Goal: Information Seeking & Learning: Find specific fact

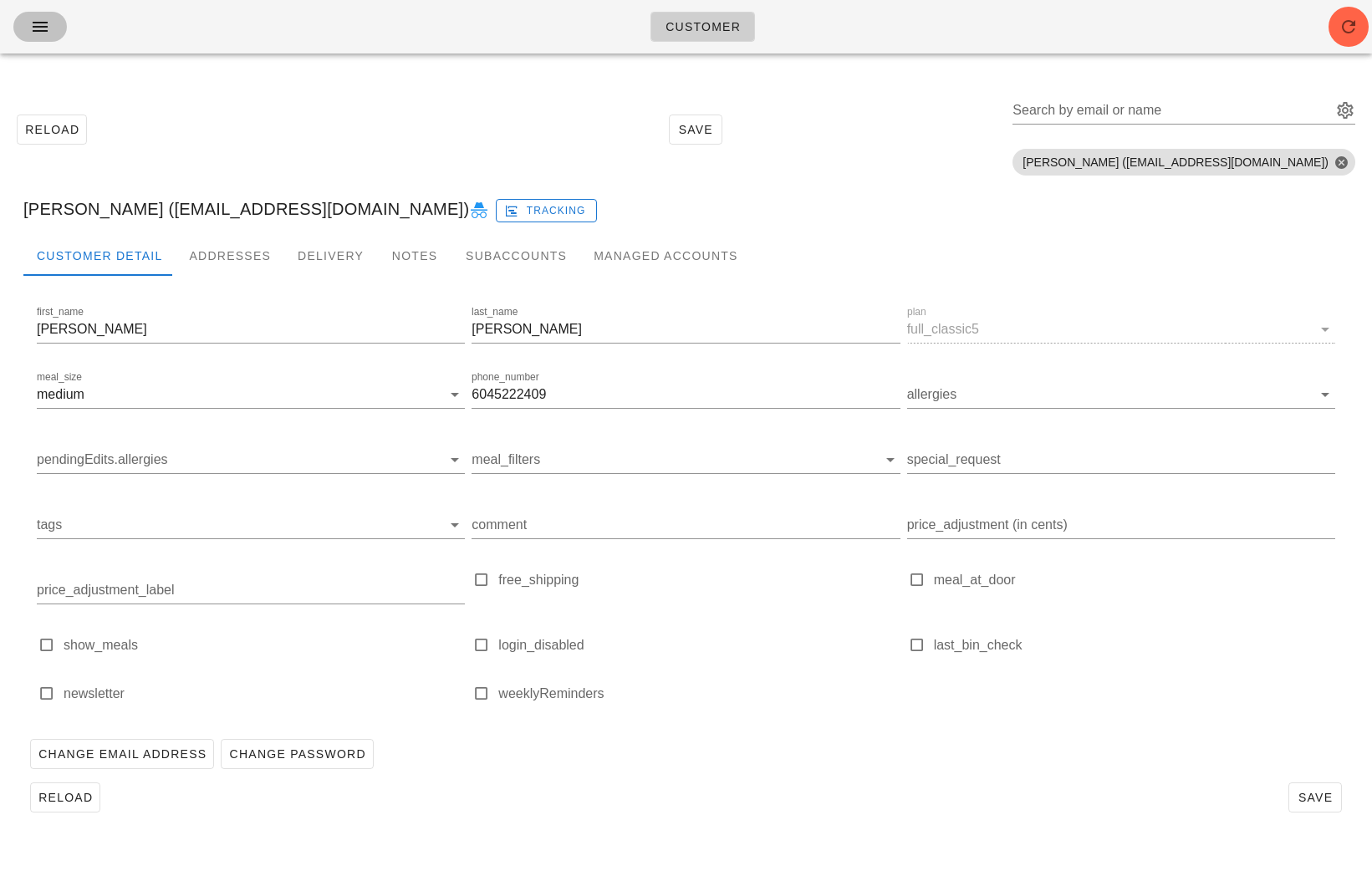
drag, startPoint x: 0, startPoint y: 0, endPoint x: 34, endPoint y: 13, distance: 36.4
click at [34, 13] on button "button" at bounding box center [40, 27] width 54 height 30
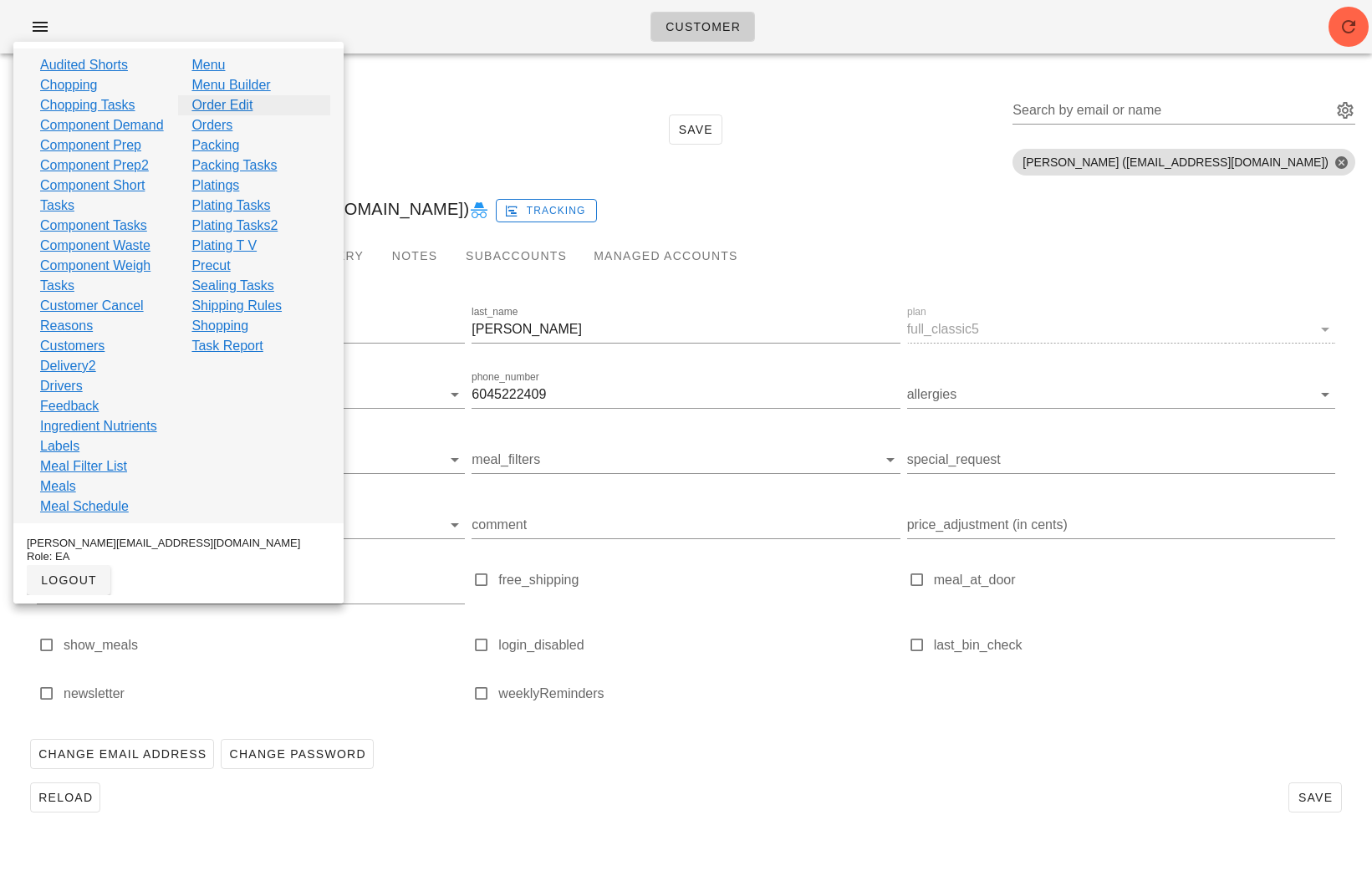
click at [248, 108] on link "Order Edit" at bounding box center [222, 106] width 61 height 20
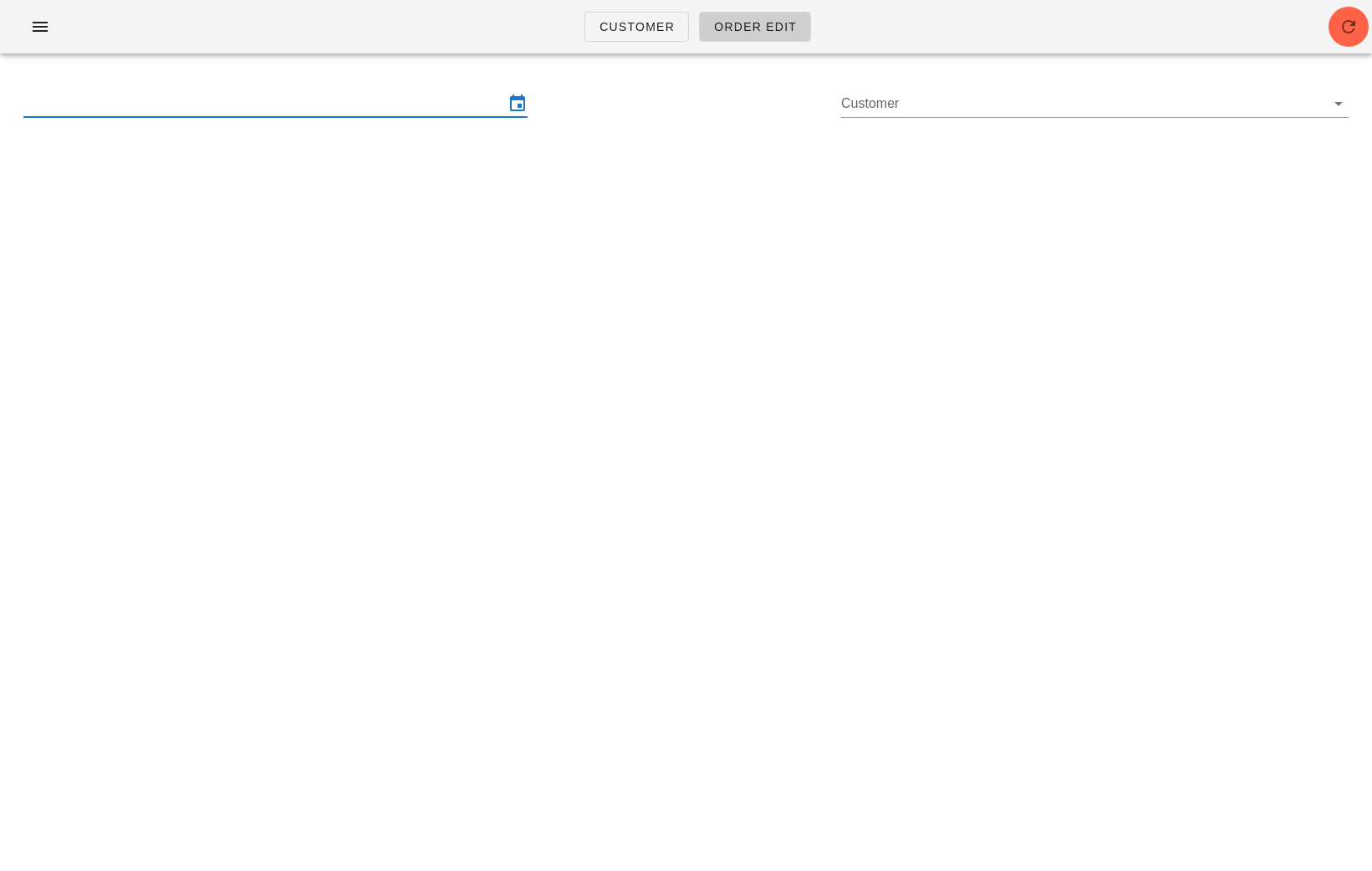
click at [415, 96] on input "text" at bounding box center [263, 104] width 481 height 27
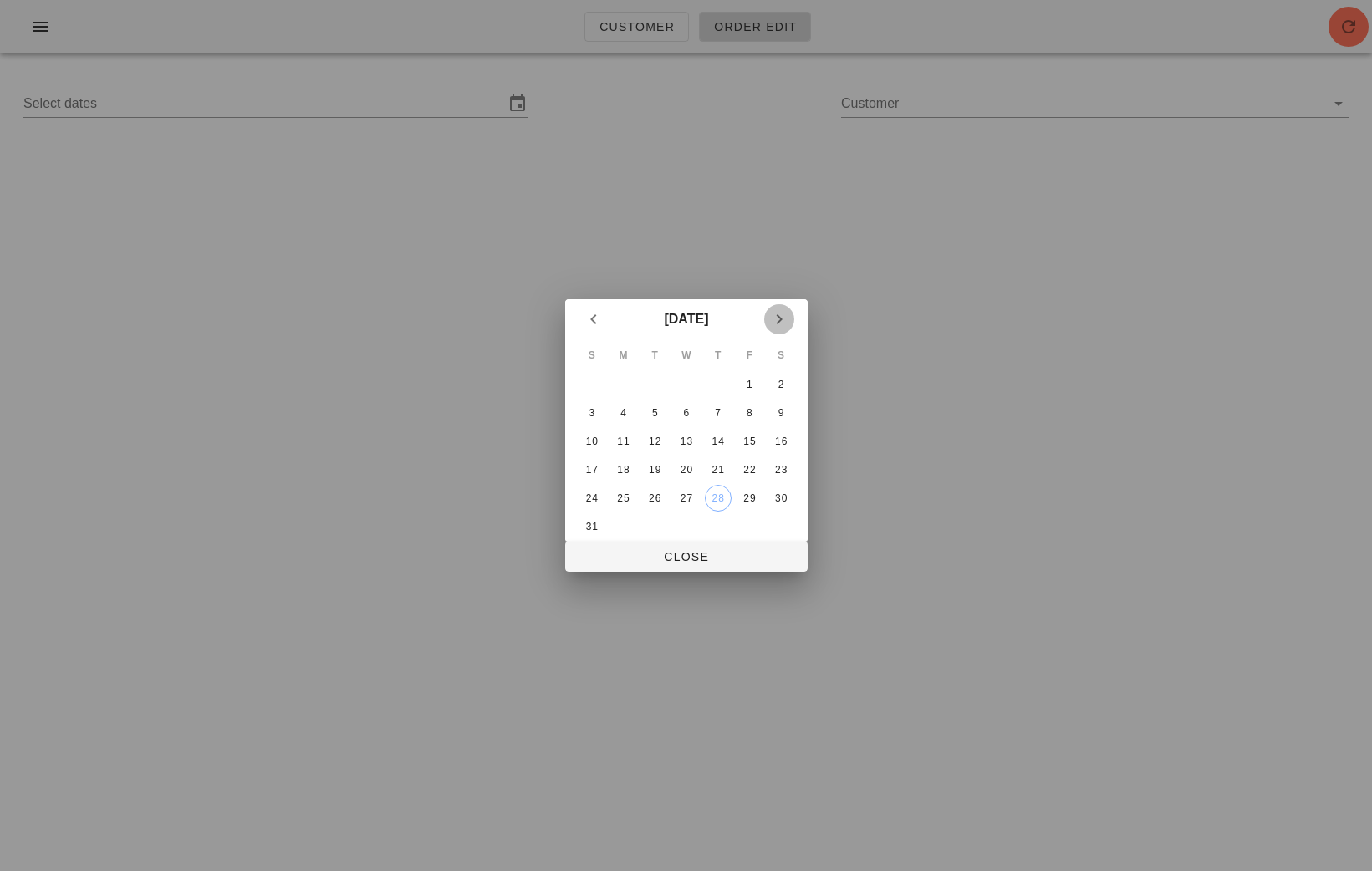
click at [780, 331] on button "Next month" at bounding box center [780, 320] width 30 height 30
click at [629, 385] on div "1" at bounding box center [623, 384] width 27 height 12
click at [786, 385] on div "6" at bounding box center [781, 384] width 27 height 12
click at [614, 389] on div "1" at bounding box center [623, 384] width 27 height 12
click at [510, 172] on div at bounding box center [686, 436] width 1372 height 871
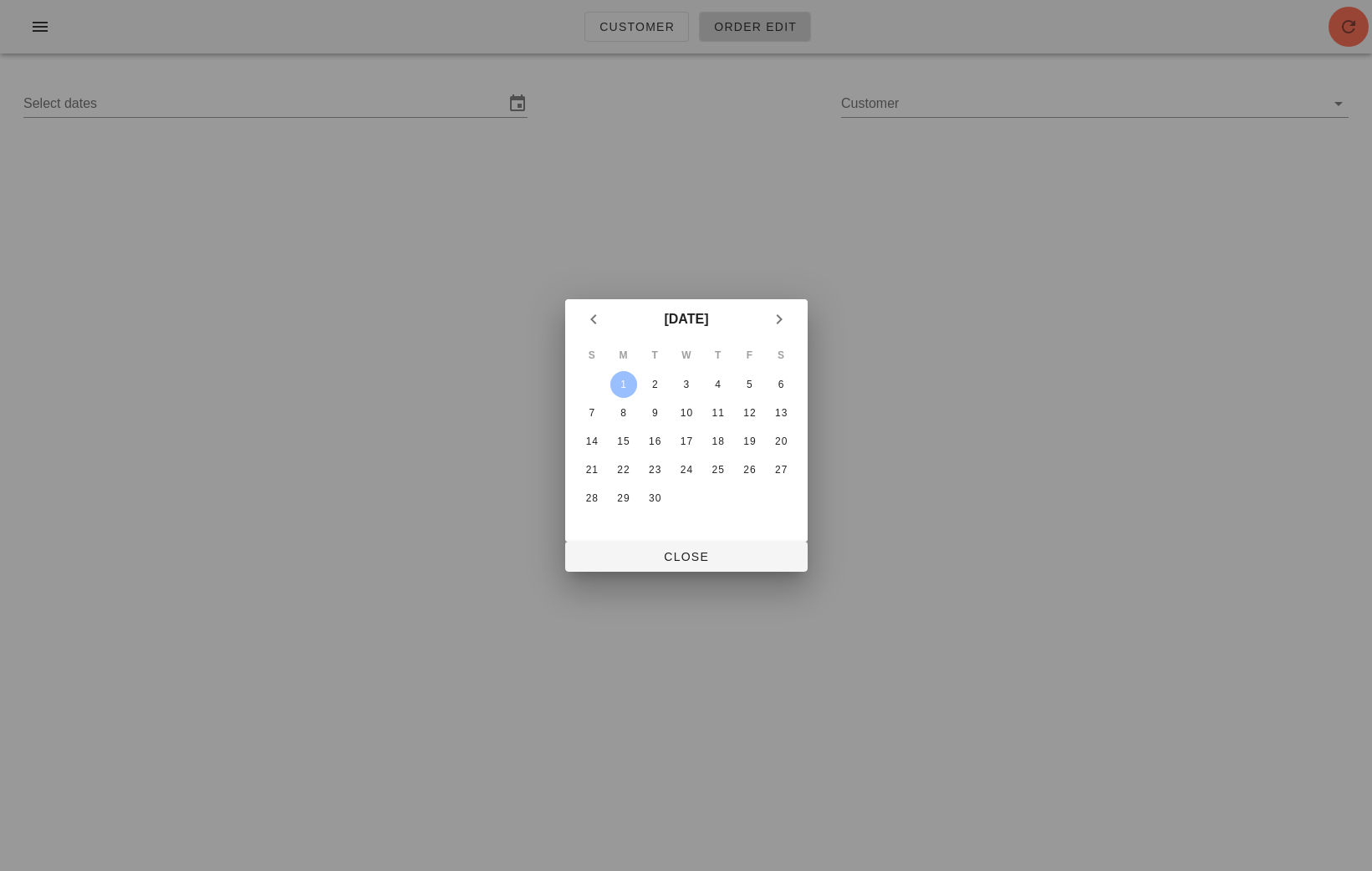
click at [0, 19] on div at bounding box center [686, 436] width 1372 height 871
click at [727, 561] on span "Close" at bounding box center [686, 557] width 216 height 13
type input "[DATE] - [DATE]"
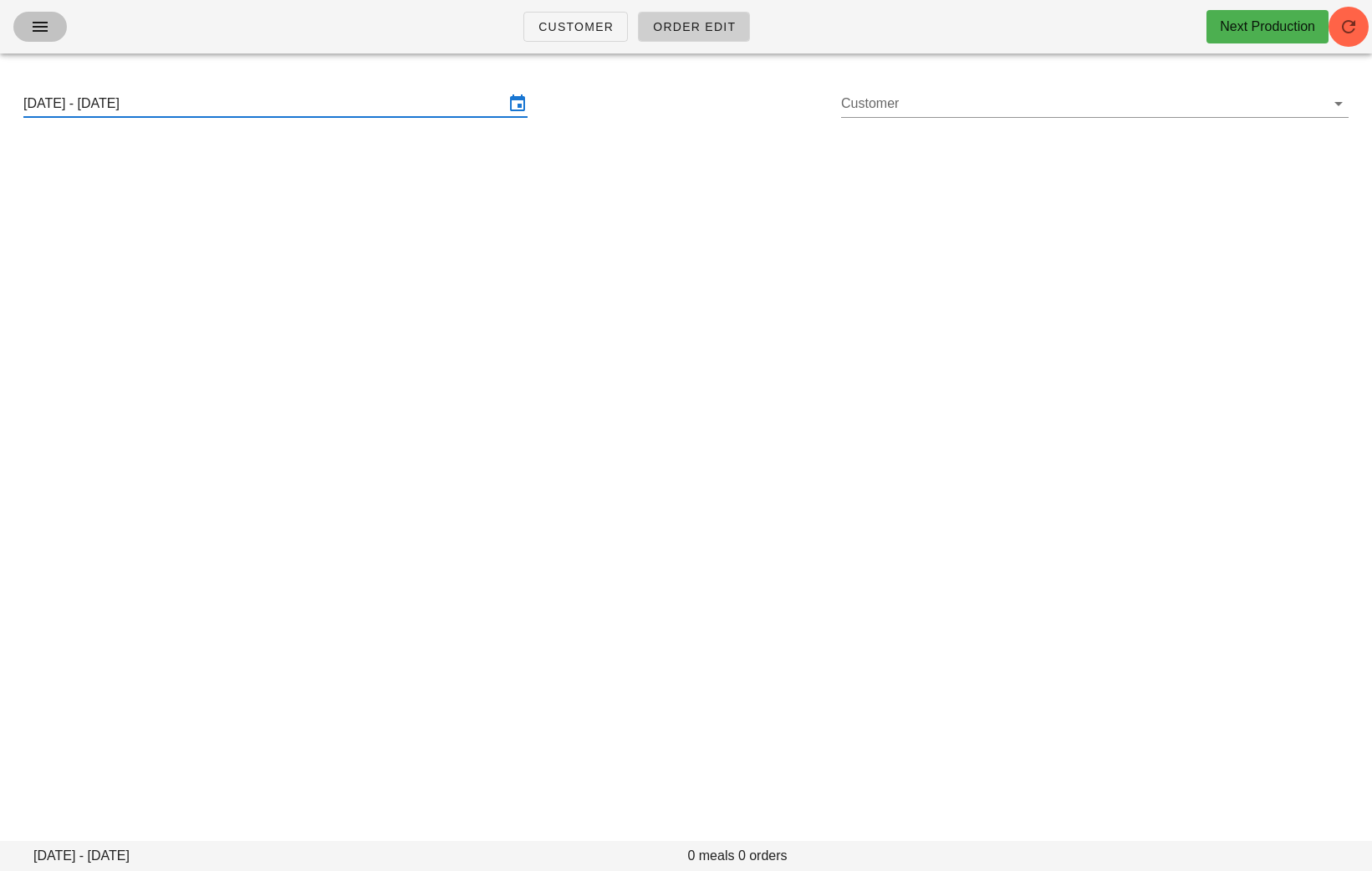
click at [48, 29] on icon "button" at bounding box center [40, 27] width 20 height 20
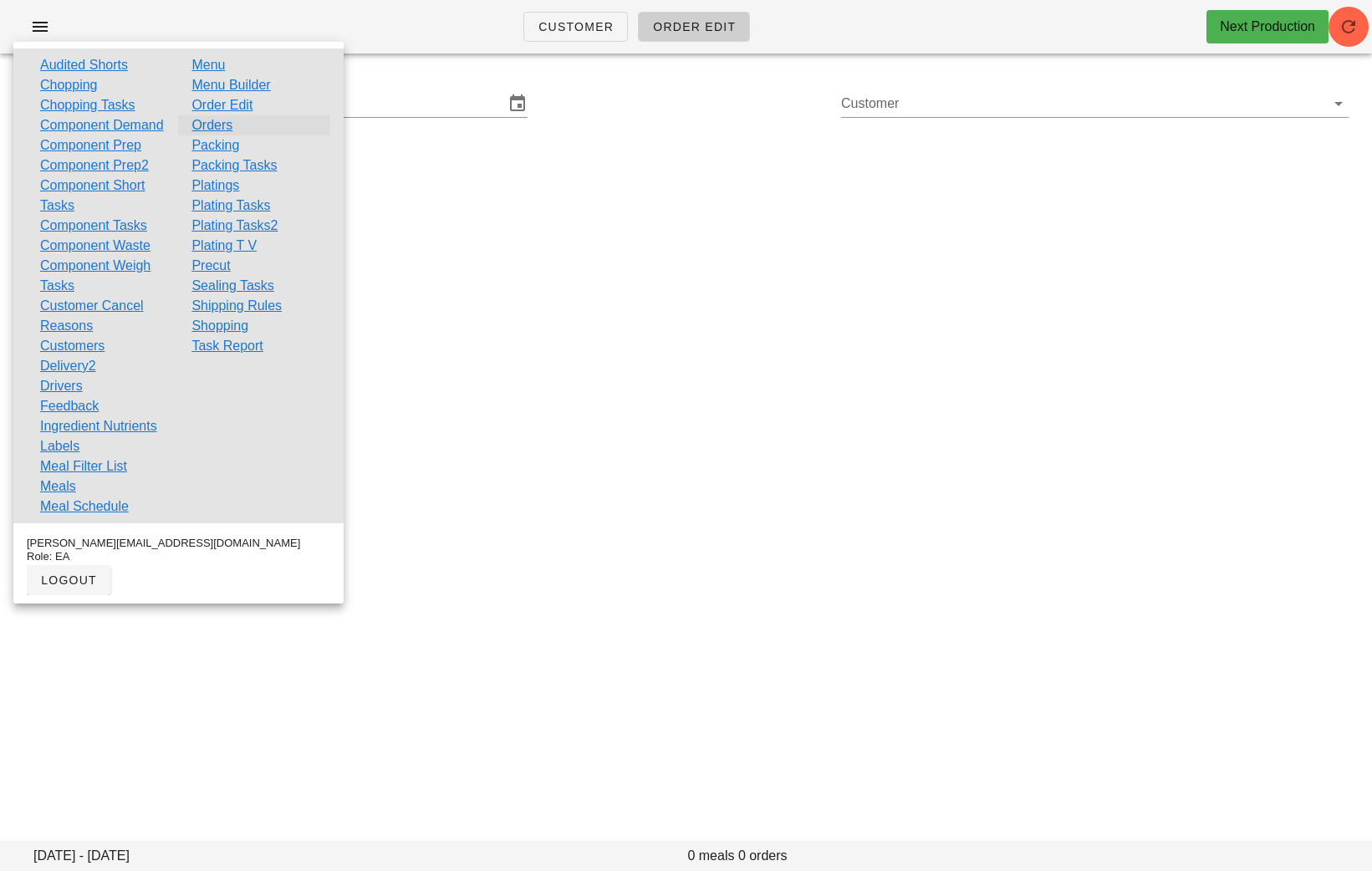
click at [212, 121] on link "Orders" at bounding box center [211, 125] width 41 height 20
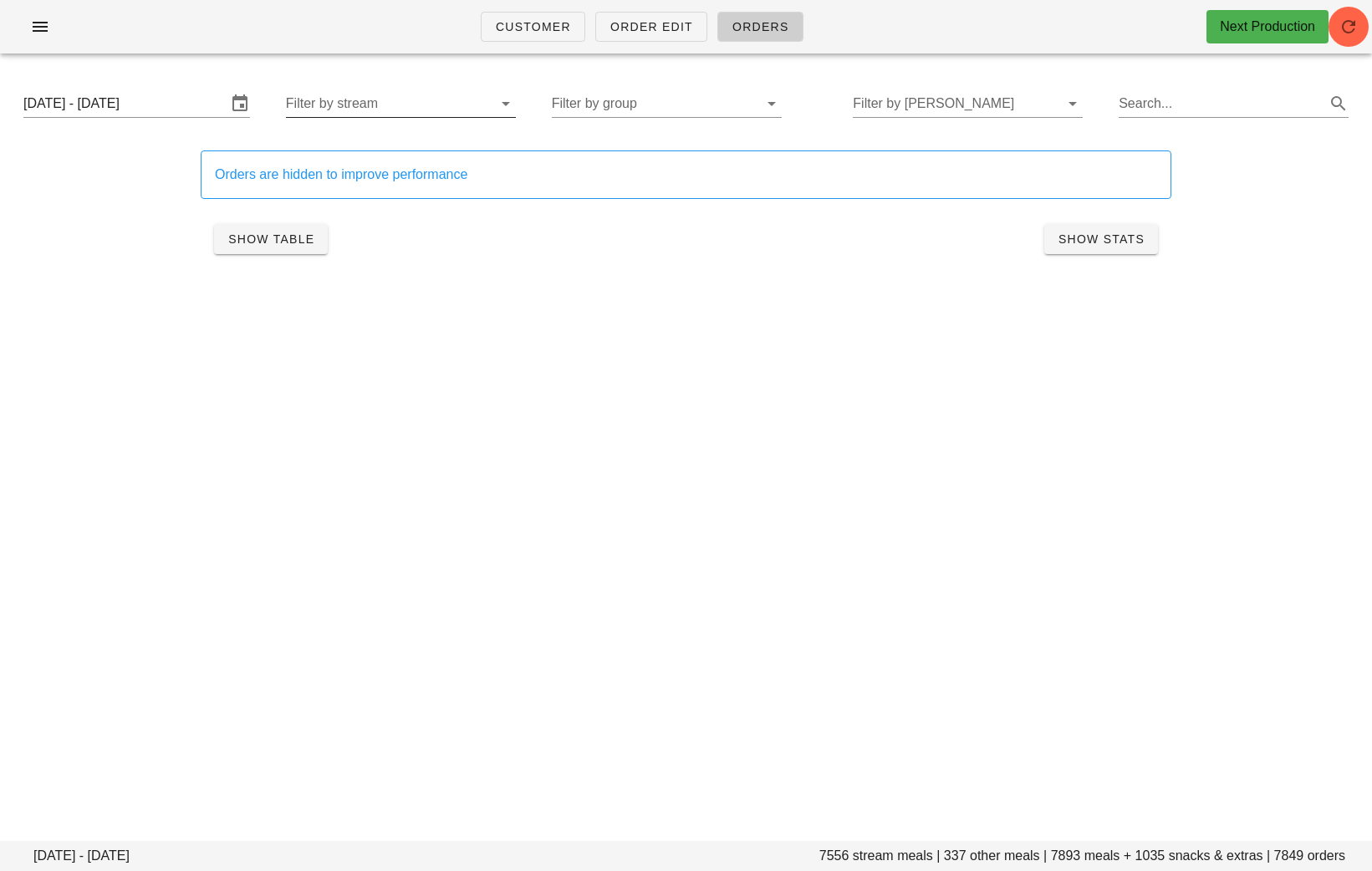
click at [357, 102] on input "Filter by stream" at bounding box center [388, 104] width 203 height 27
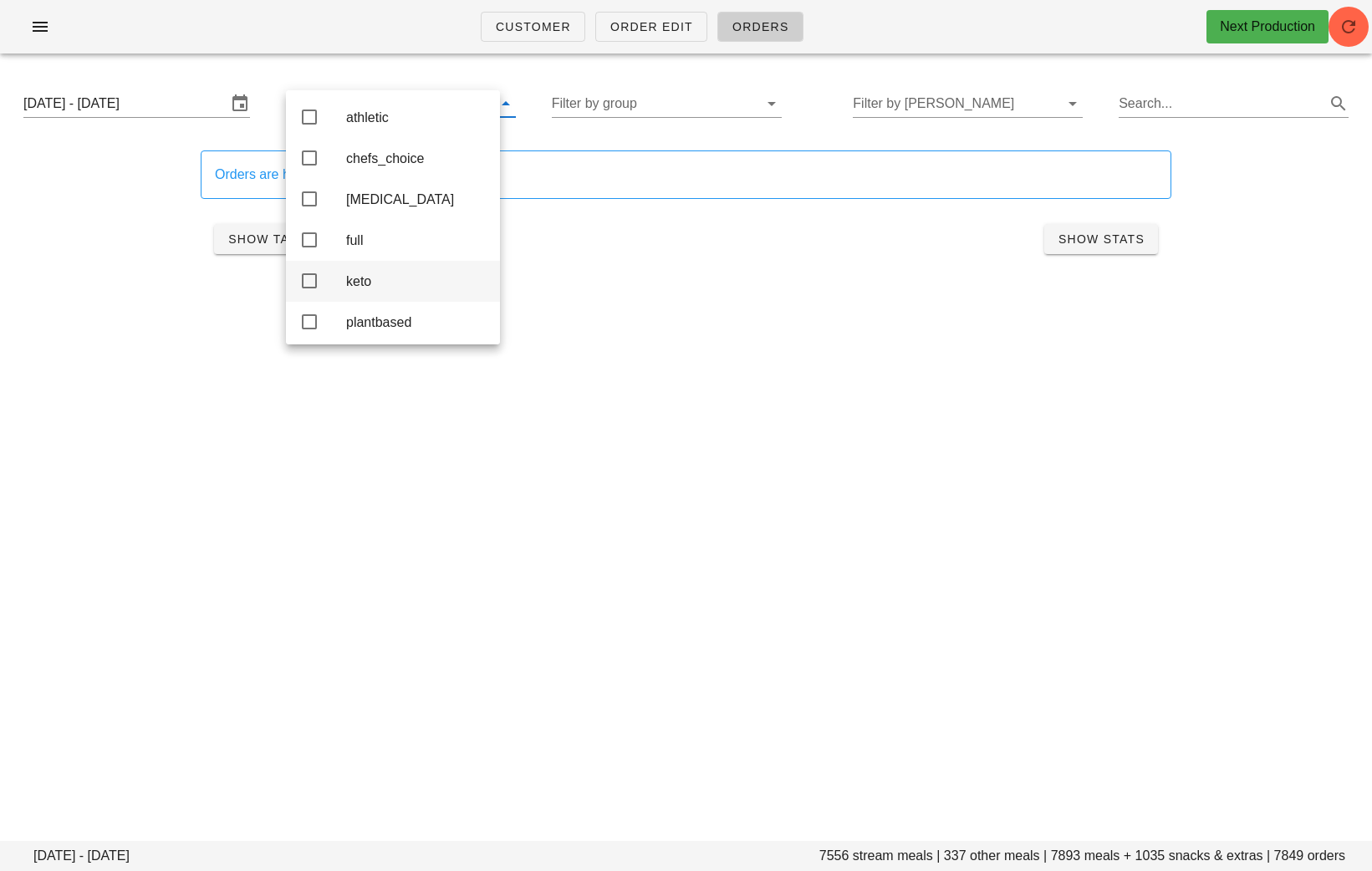
click at [361, 284] on div "keto" at bounding box center [415, 281] width 140 height 16
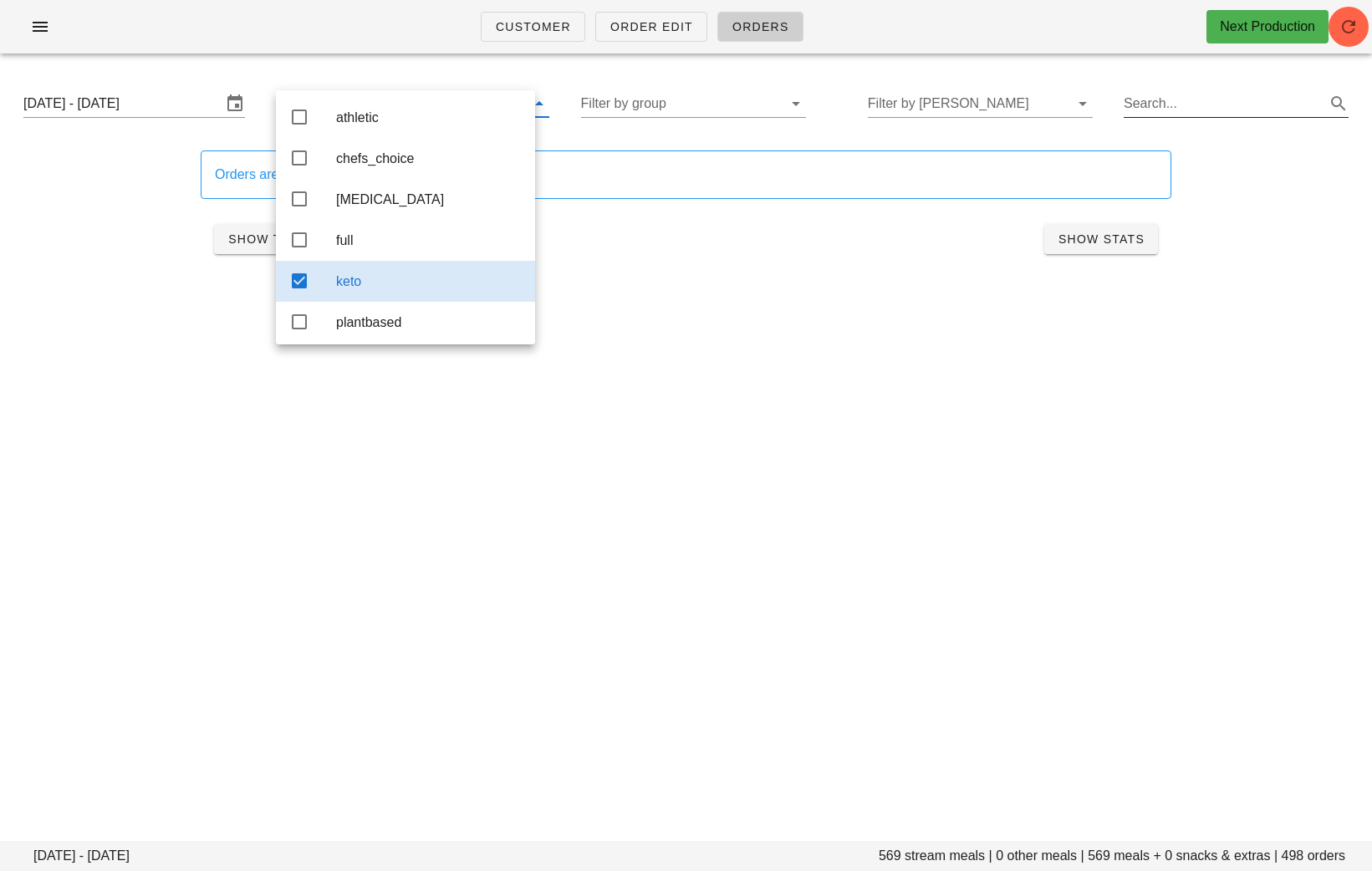
click at [1161, 107] on input "Search..." at bounding box center [1223, 104] width 198 height 27
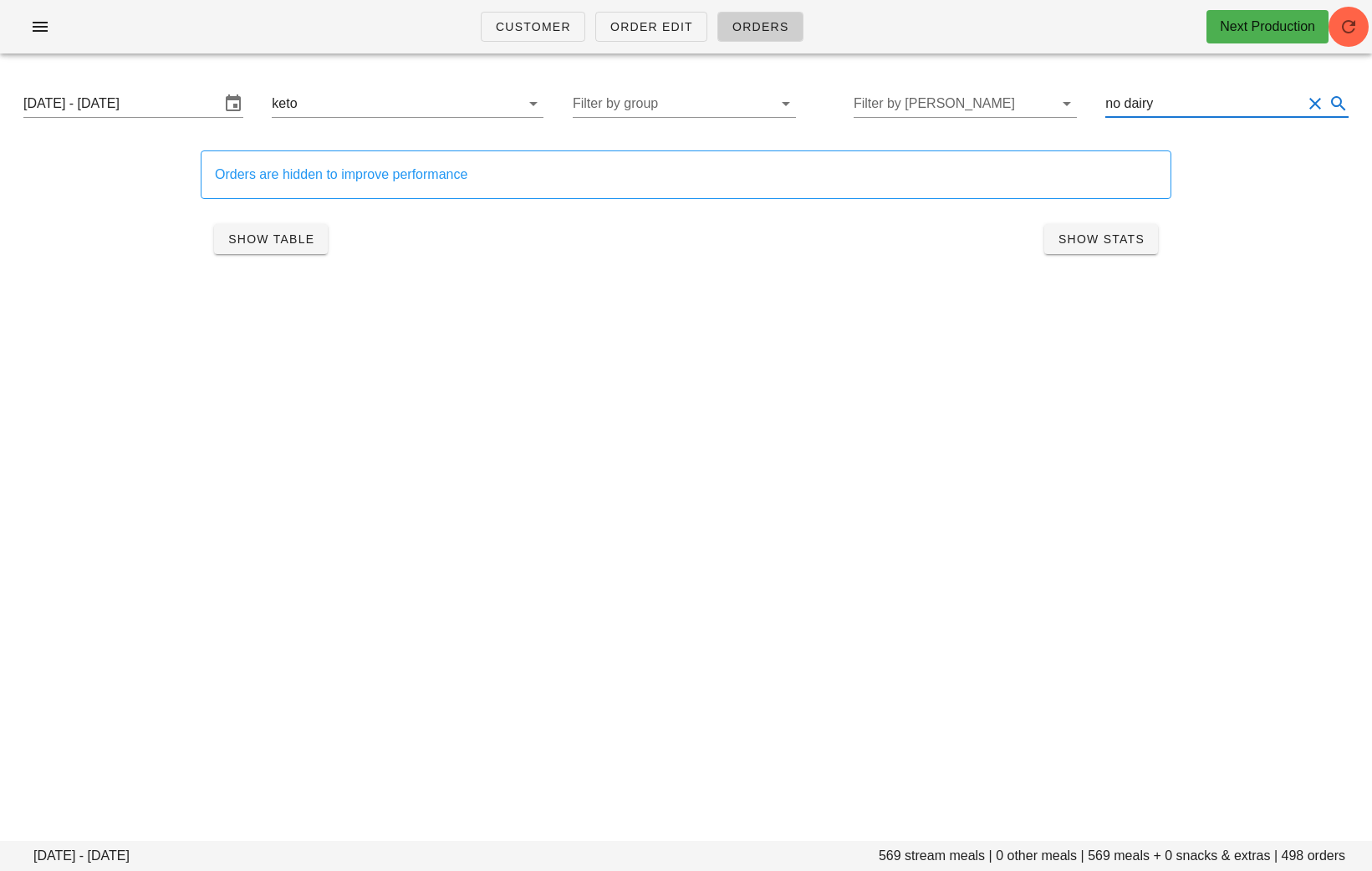
type input "no dairy"
click at [336, 324] on div "Customer Order Edit Orders Next Production [DATE] - [DATE] stream meals | 0 oth…" at bounding box center [686, 436] width 1372 height 871
click at [303, 248] on button "Show Table" at bounding box center [270, 239] width 113 height 30
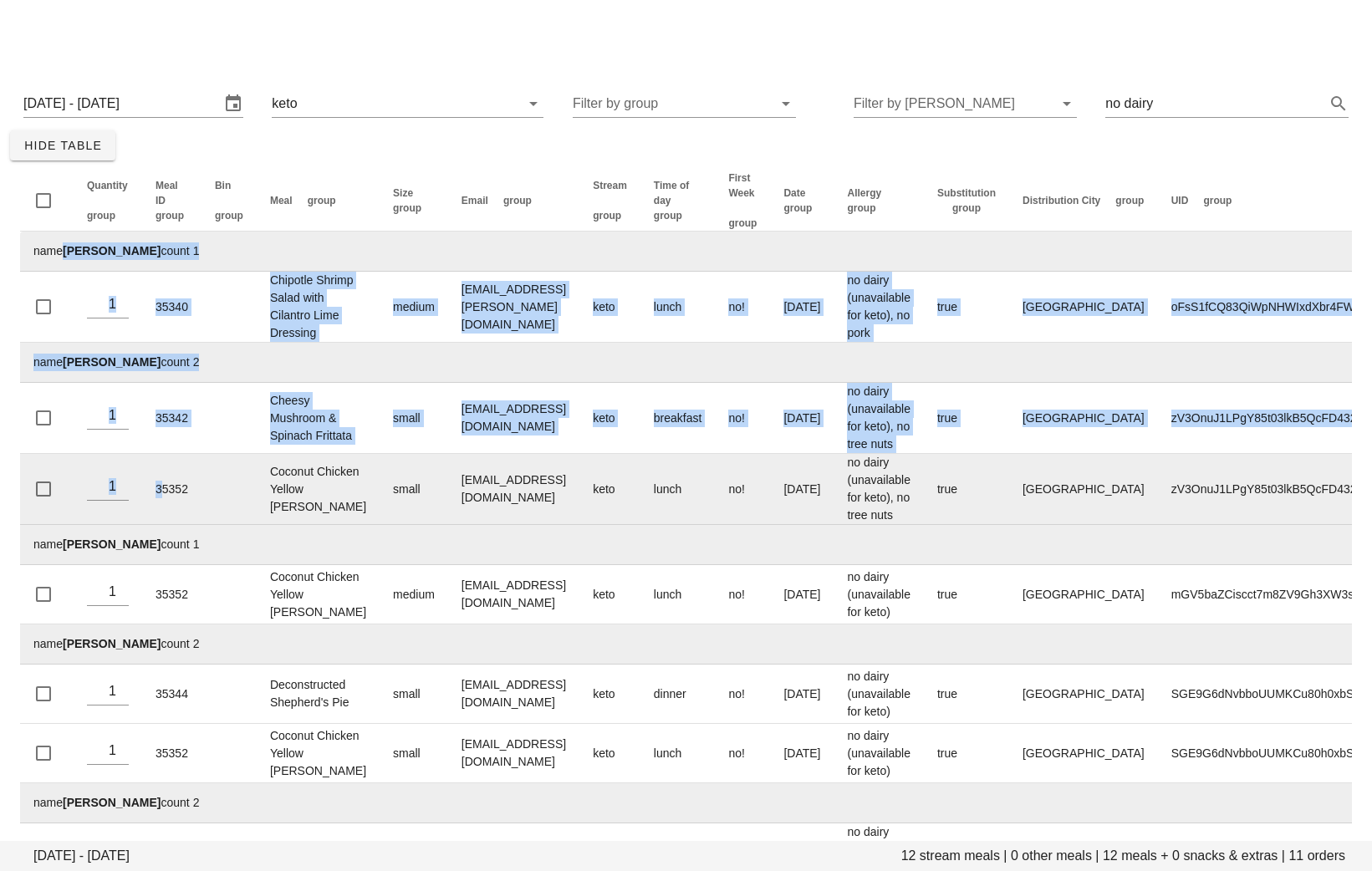
scroll to position [448, 0]
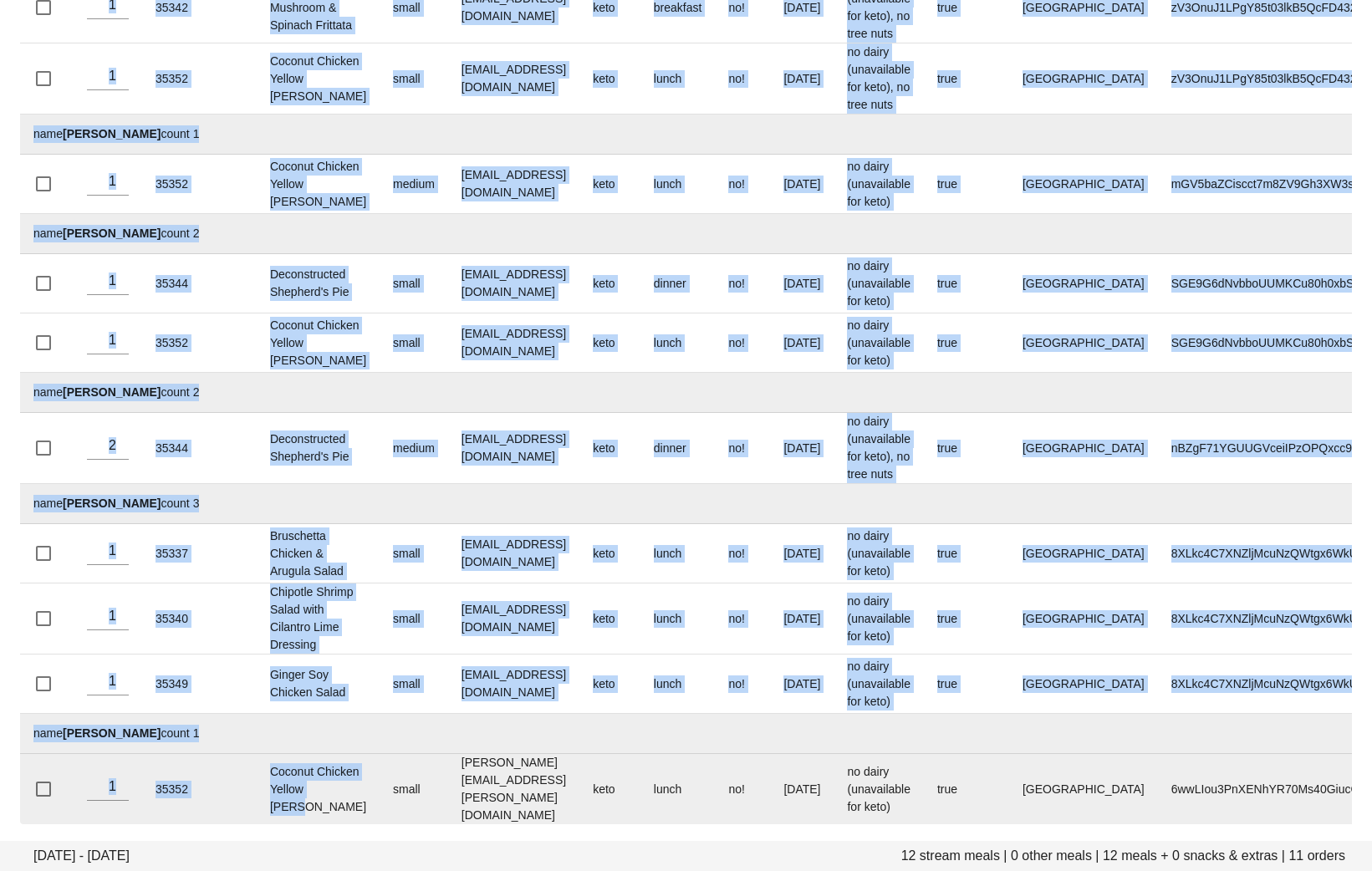
drag, startPoint x: 65, startPoint y: 245, endPoint x: 357, endPoint y: 817, distance: 642.2
click at [357, 817] on tbody "name [PERSON_NAME] count 1 1 35340 Chipotle Shrimp Salad with Cilantro Lime Dre…" at bounding box center [704, 323] width 1369 height 1004
copy tbody "[PERSON_NAME] count 1 35340 Chipotle Shrimp Salad with Cilantro Lime Dressing m…"
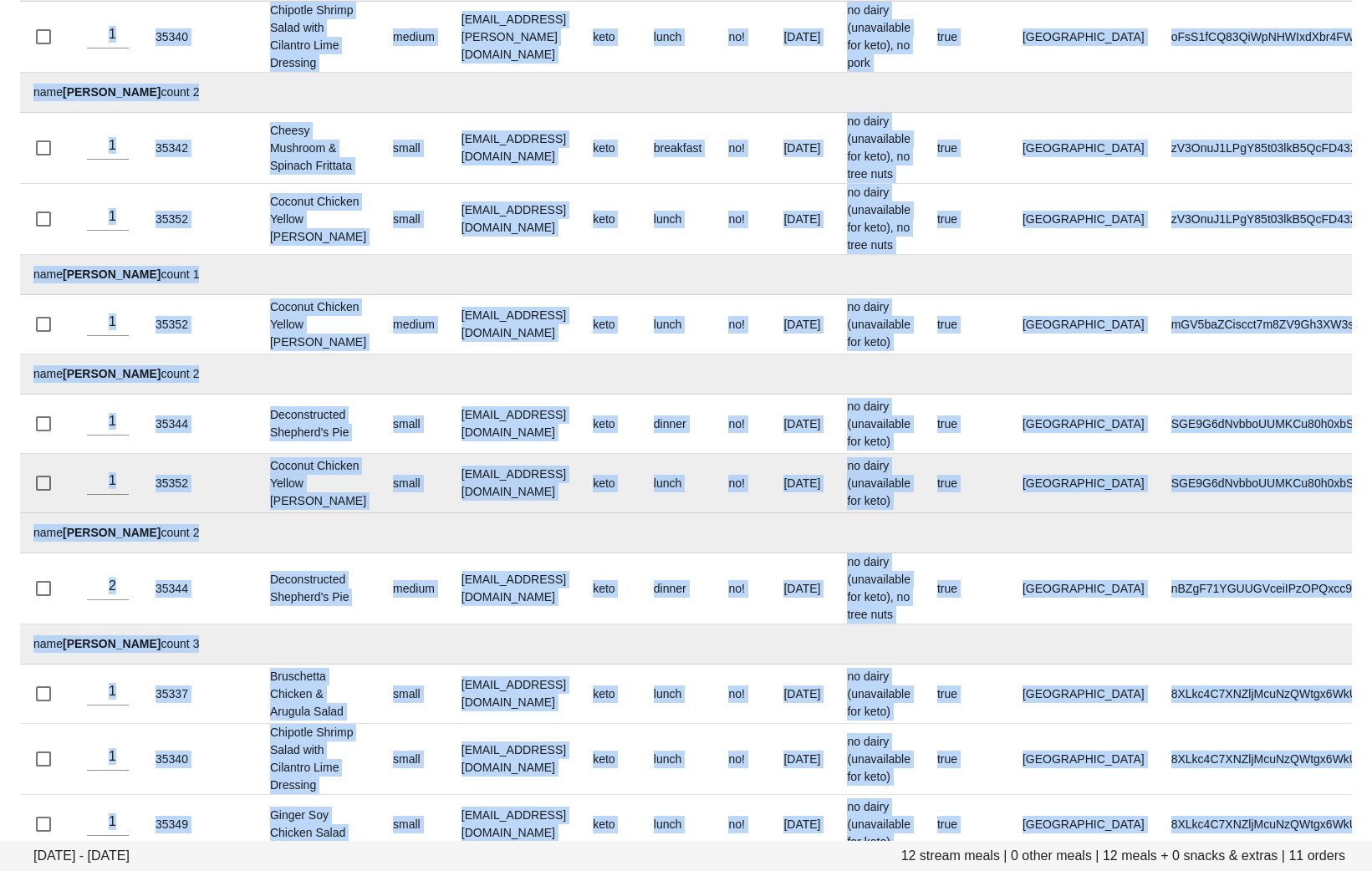
scroll to position [0, 0]
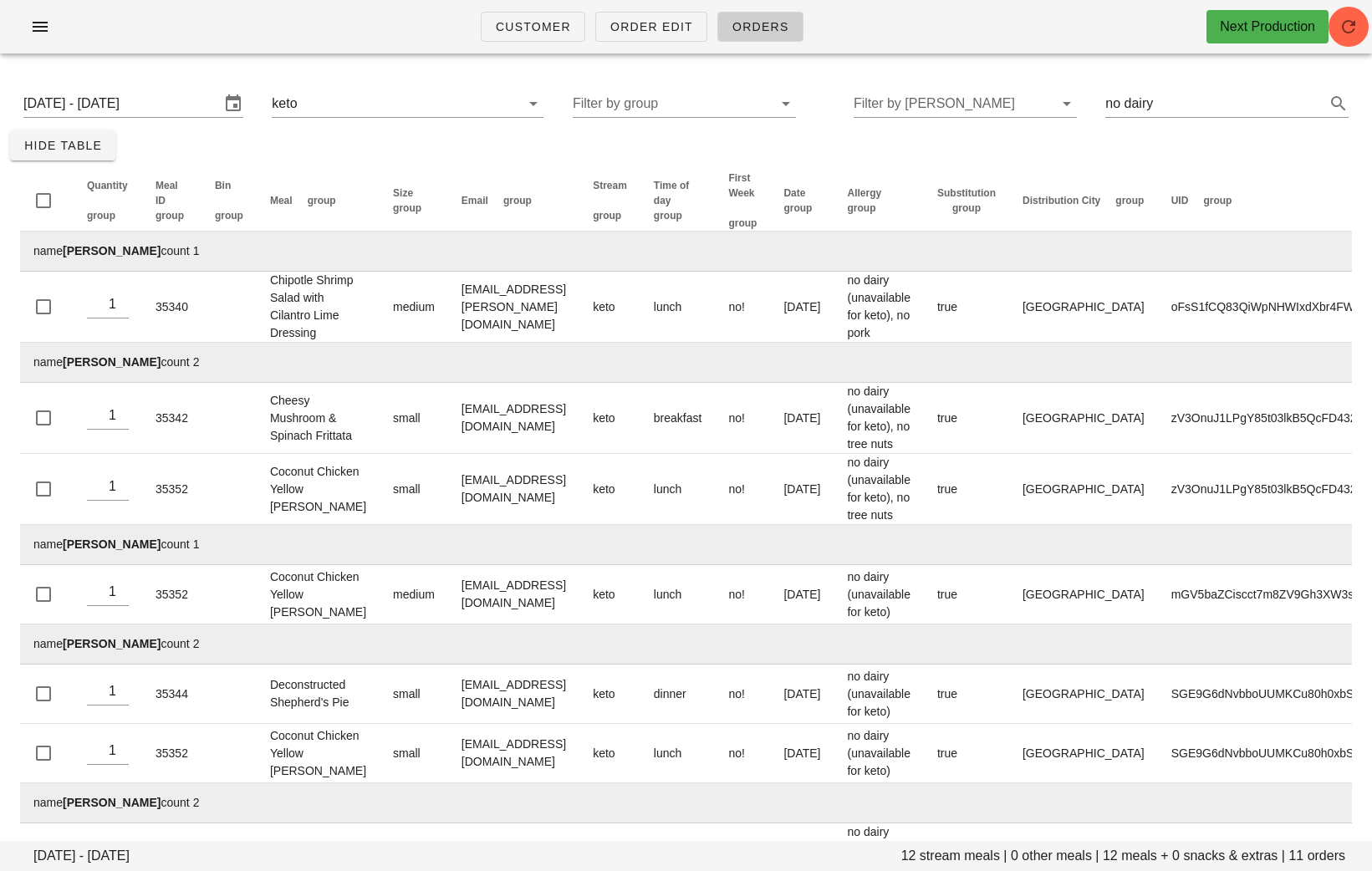
click at [470, 360] on td "name [PERSON_NAME] count 2" at bounding box center [704, 362] width 1369 height 40
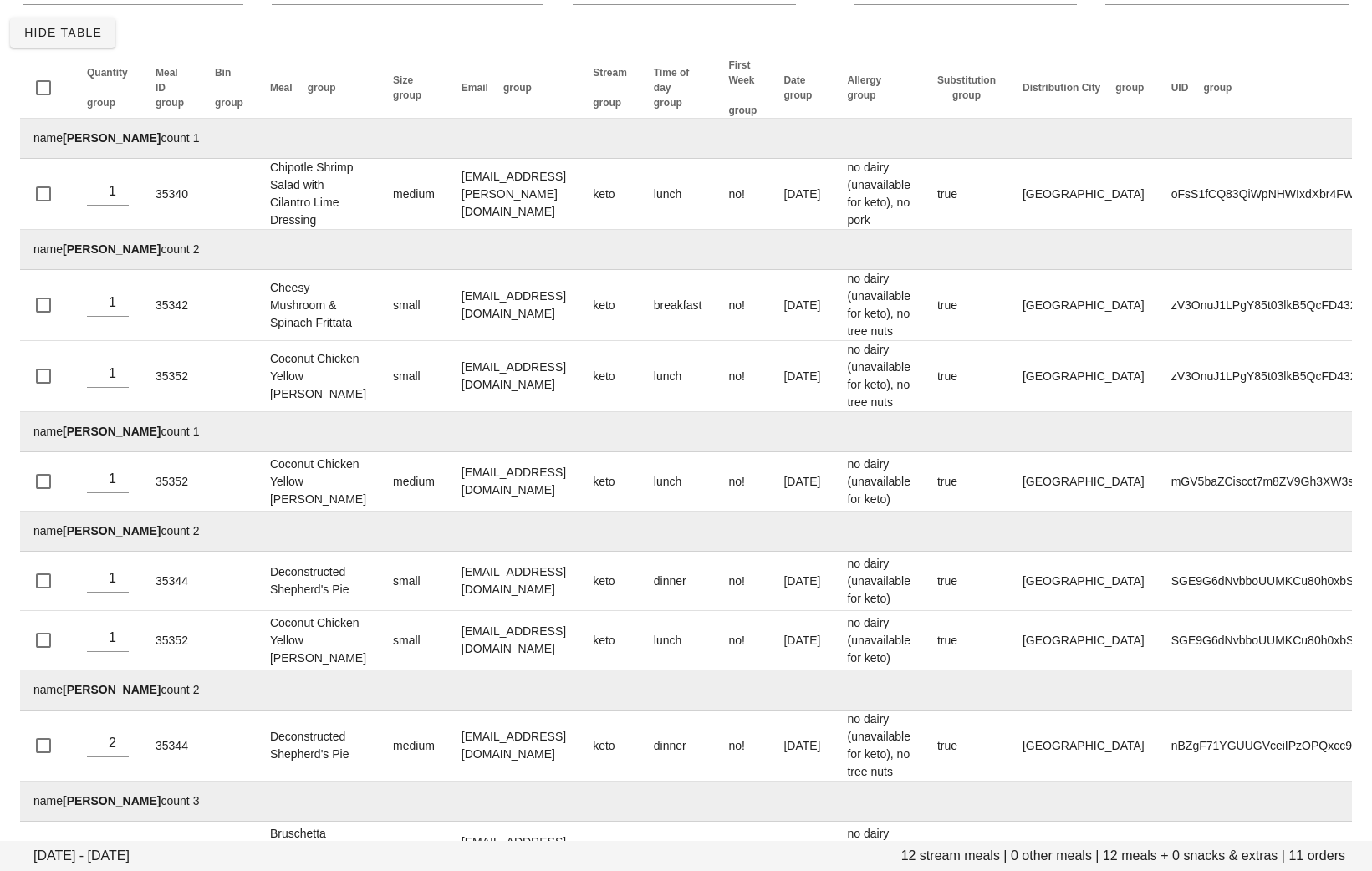
scroll to position [448, 0]
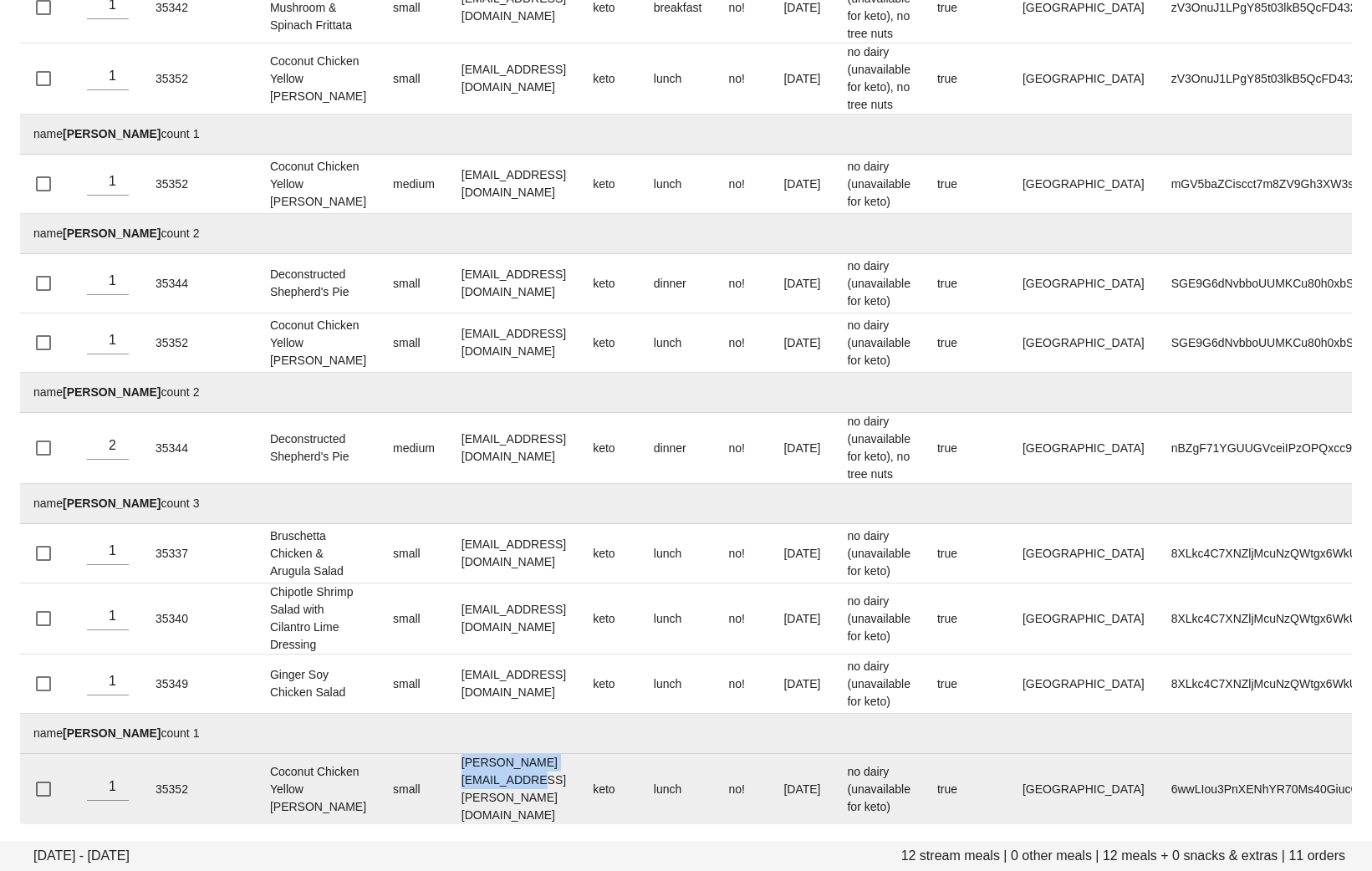
drag, startPoint x: 599, startPoint y: 800, endPoint x: 441, endPoint y: 801, distance: 158.0
click at [448, 801] on td "[PERSON_NAME][EMAIL_ADDRESS][PERSON_NAME][DOMAIN_NAME]" at bounding box center [514, 790] width 131 height 70
copy td "[PERSON_NAME][EMAIL_ADDRESS][PERSON_NAME][DOMAIN_NAME]"
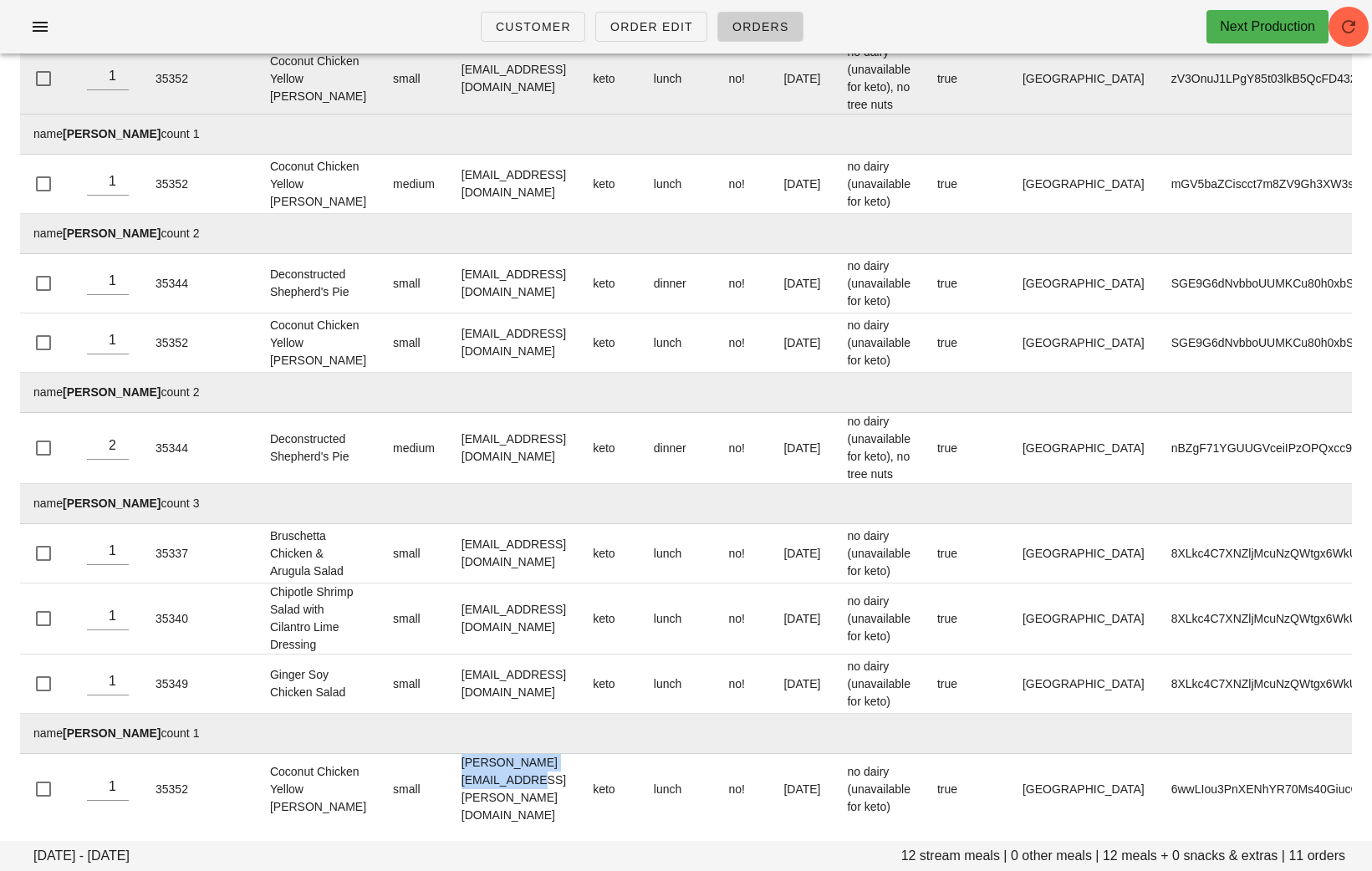
scroll to position [0, 0]
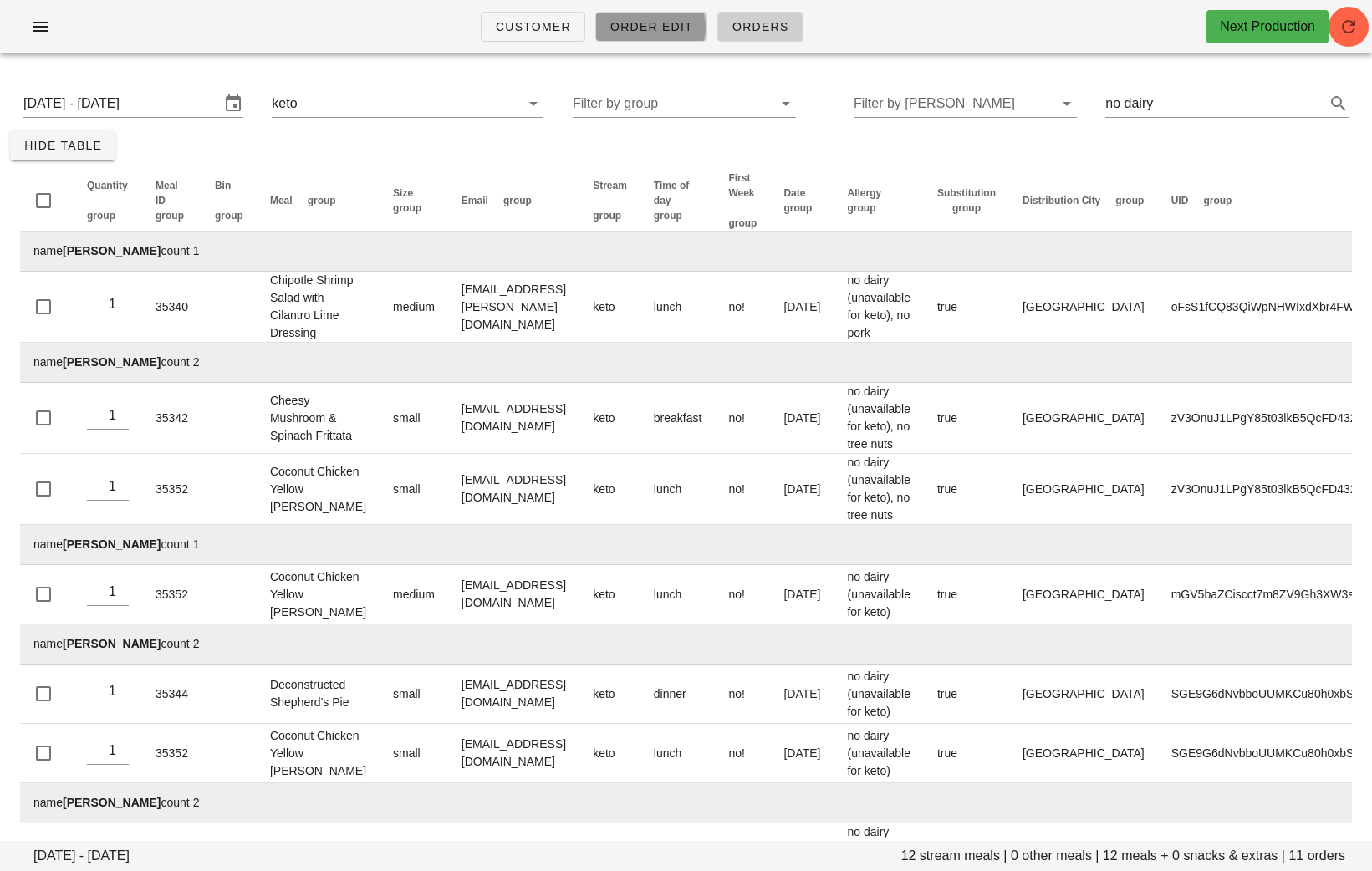
click at [619, 35] on link "Order Edit" at bounding box center [651, 27] width 112 height 30
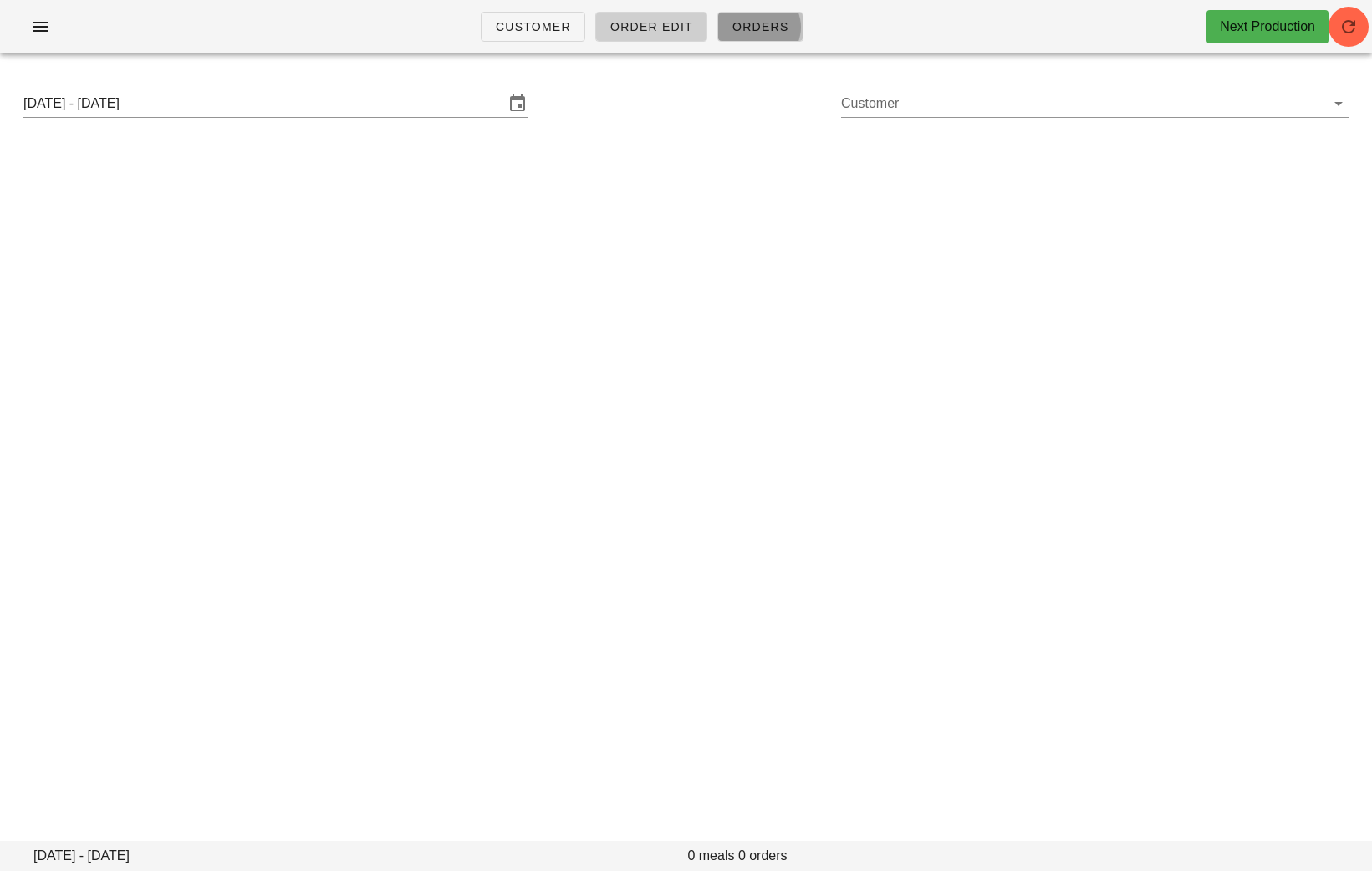
click at [742, 23] on span "Orders" at bounding box center [760, 27] width 58 height 13
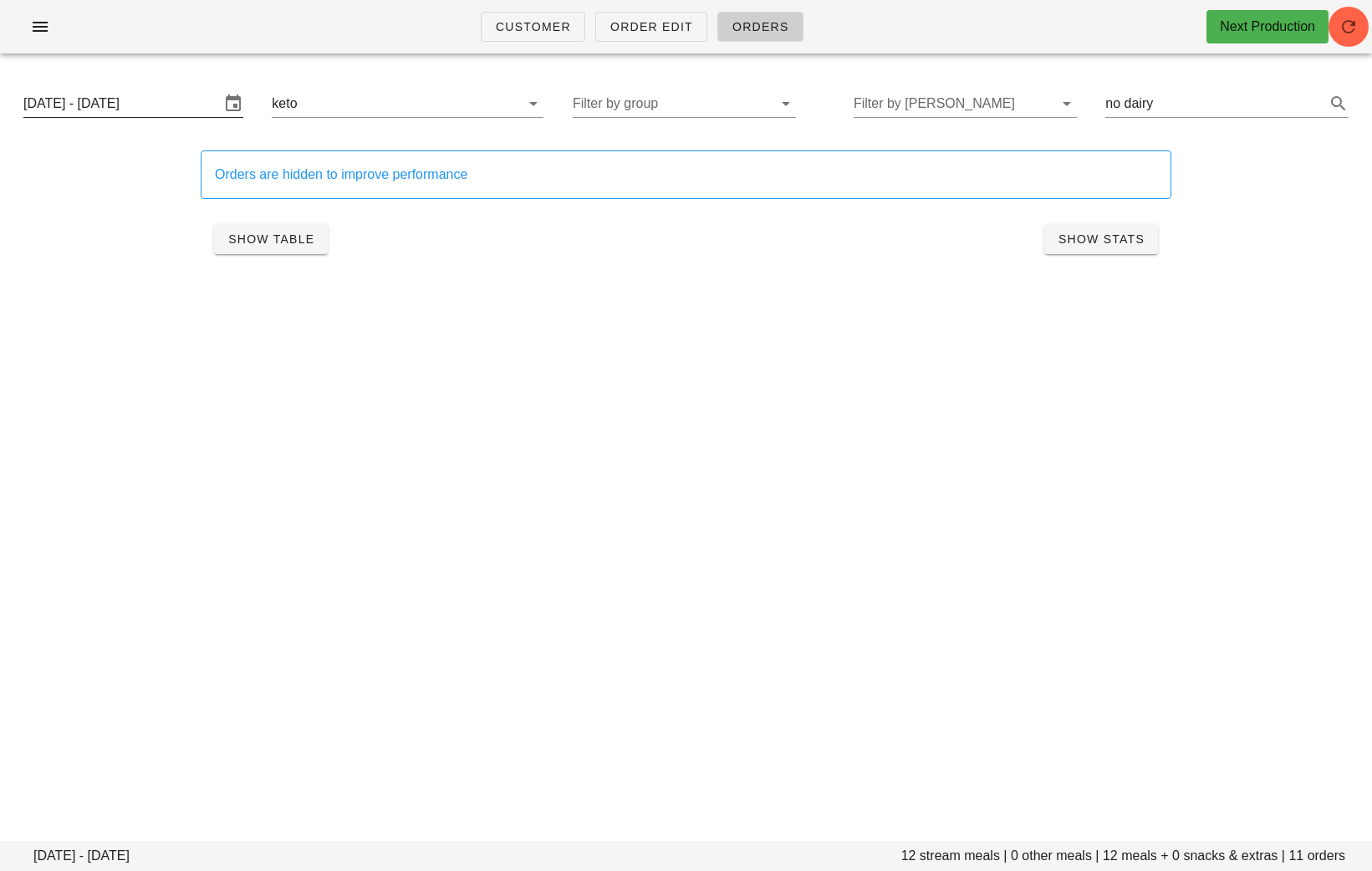
click at [143, 110] on input "[DATE] - [DATE]" at bounding box center [122, 104] width 196 height 27
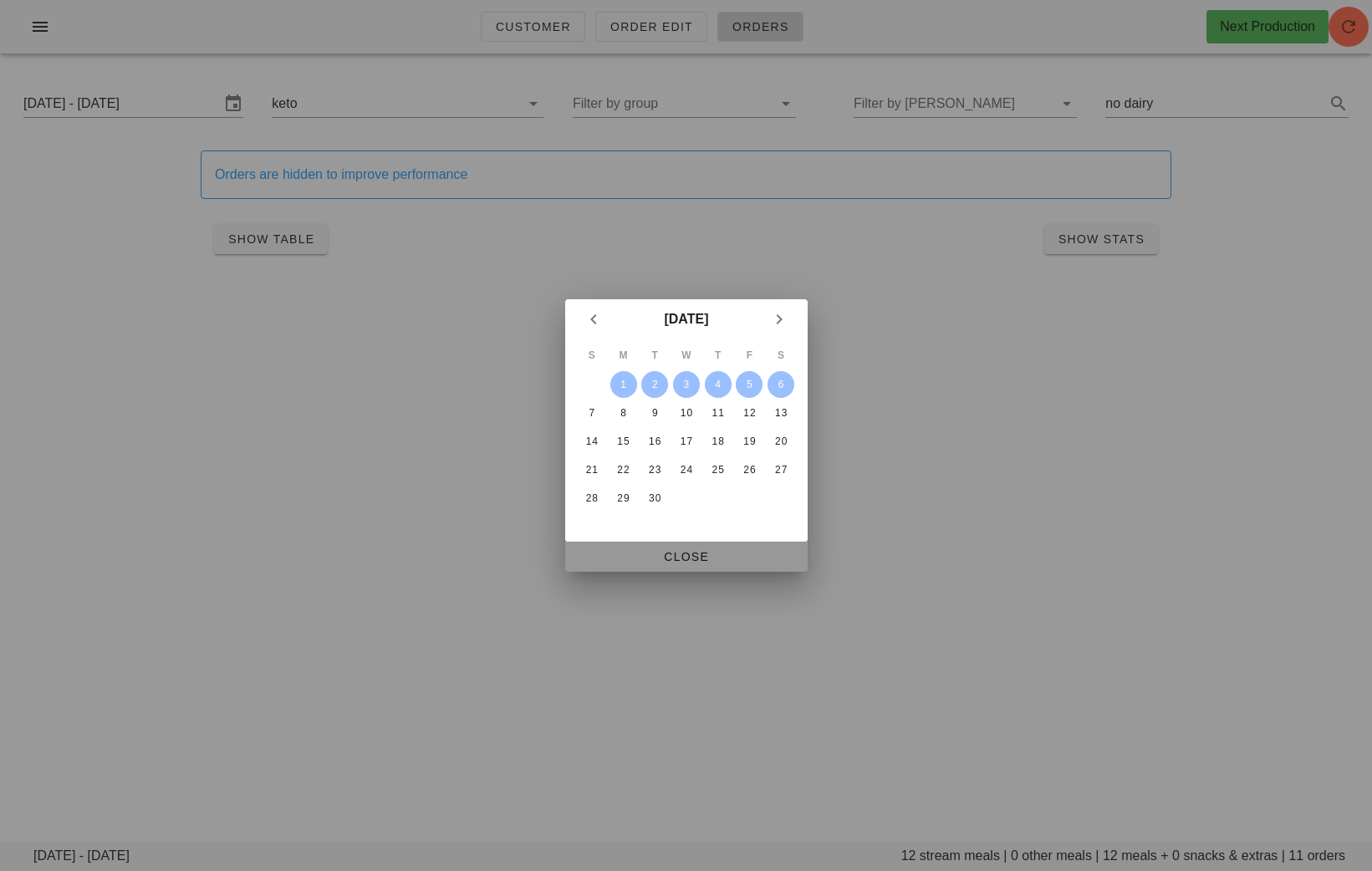
click at [671, 555] on span "Close" at bounding box center [686, 557] width 216 height 13
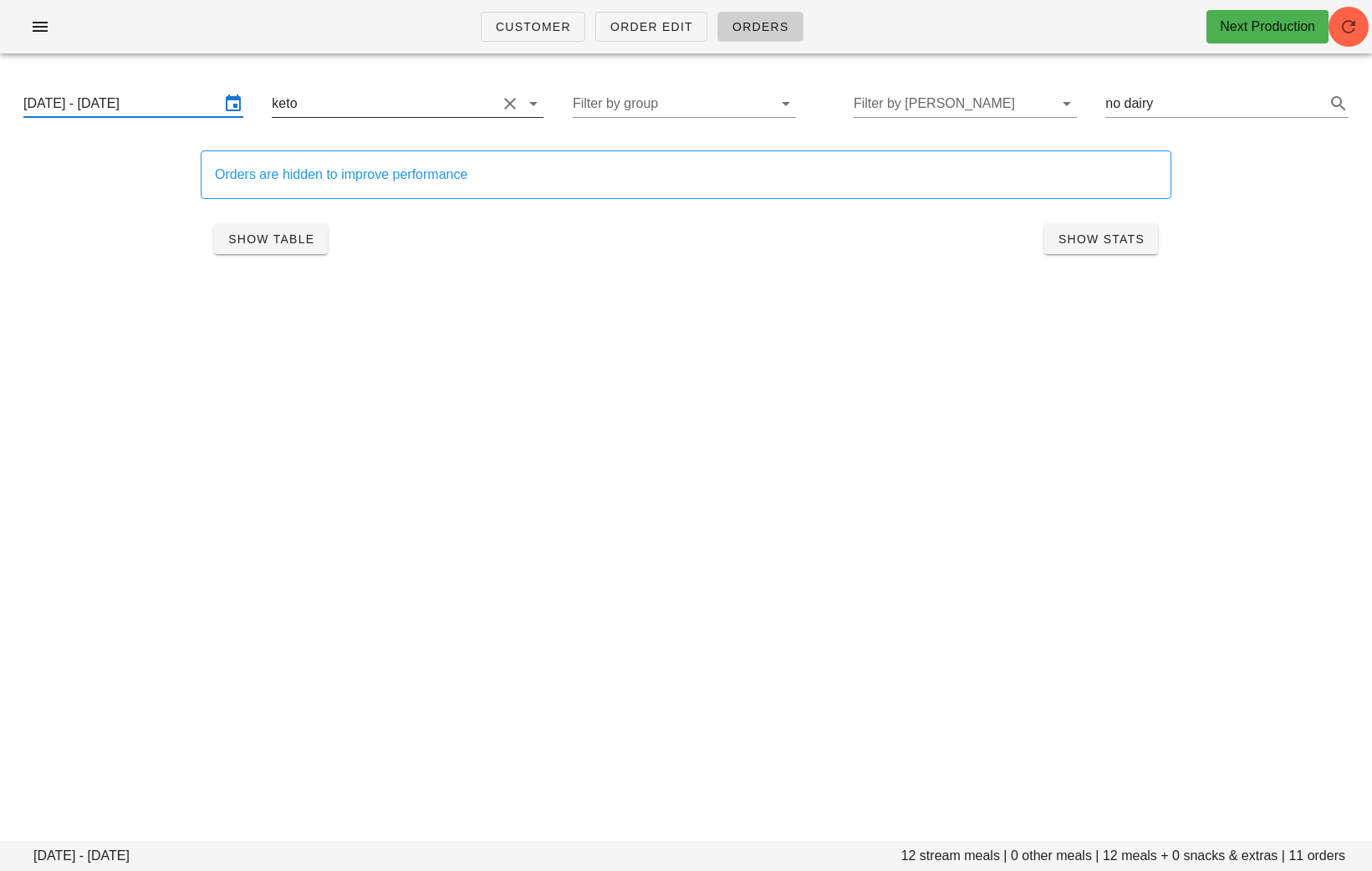
click at [500, 100] on button "Clear Filter by stream" at bounding box center [510, 104] width 20 height 20
click at [1312, 102] on button "Clear Search..." at bounding box center [1315, 104] width 20 height 20
click at [795, 352] on div "Customer Order Edit Orders Next Production [DATE] - [DATE] 466 stream meals | 3…" at bounding box center [686, 436] width 1372 height 871
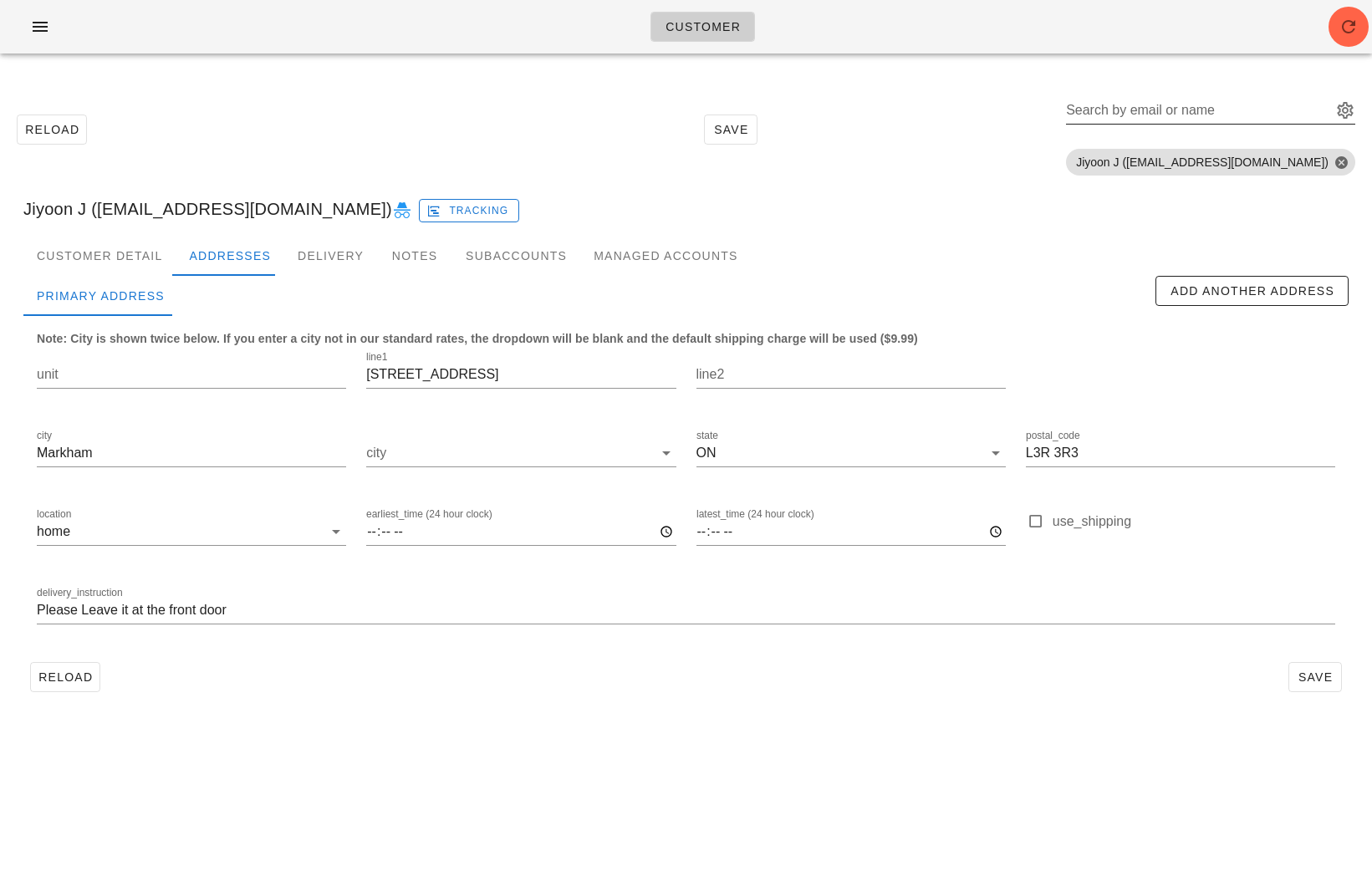
click at [1161, 109] on div "Search by email or name" at bounding box center [1197, 111] width 263 height 27
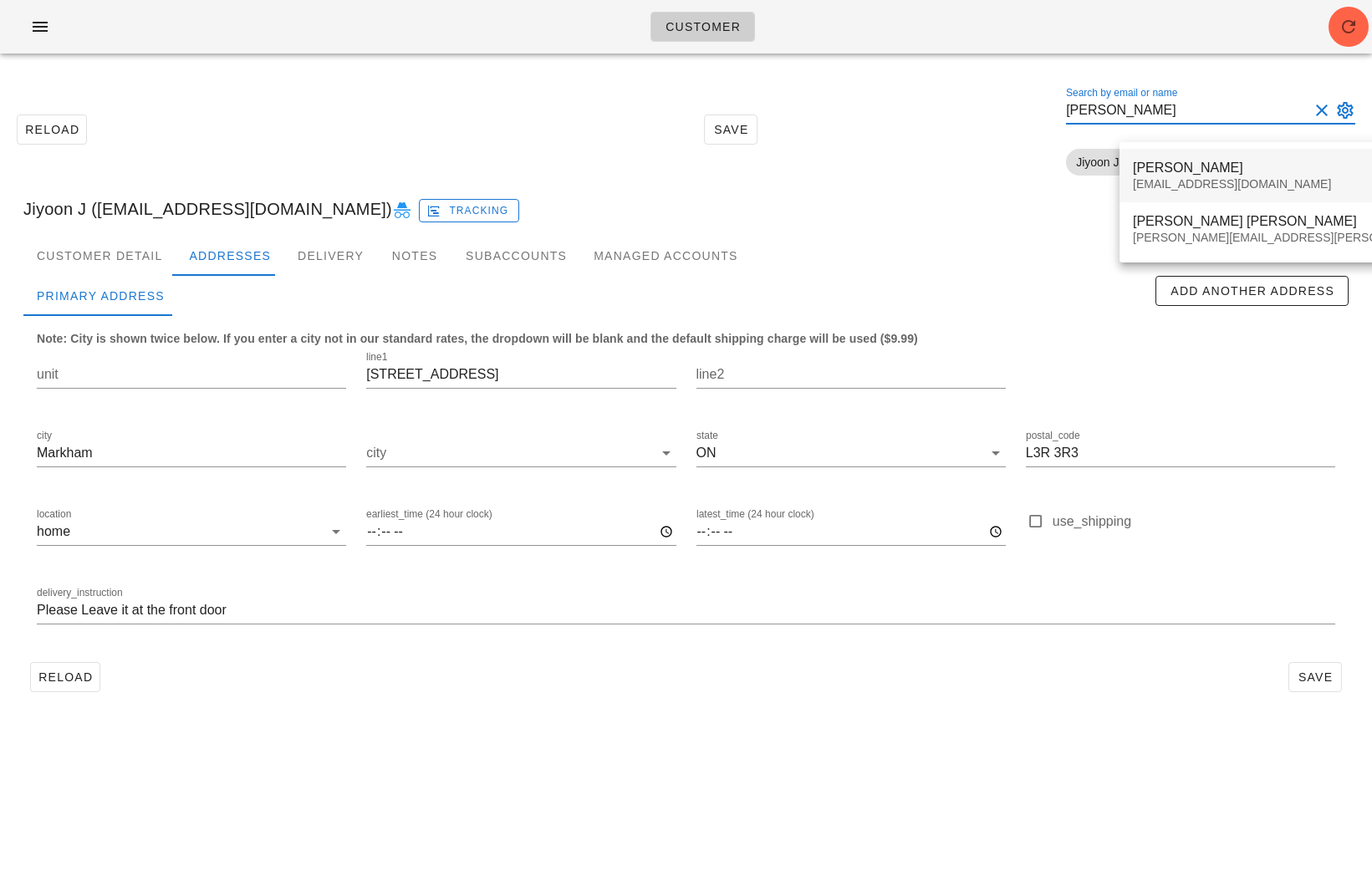
type input "Anna To"
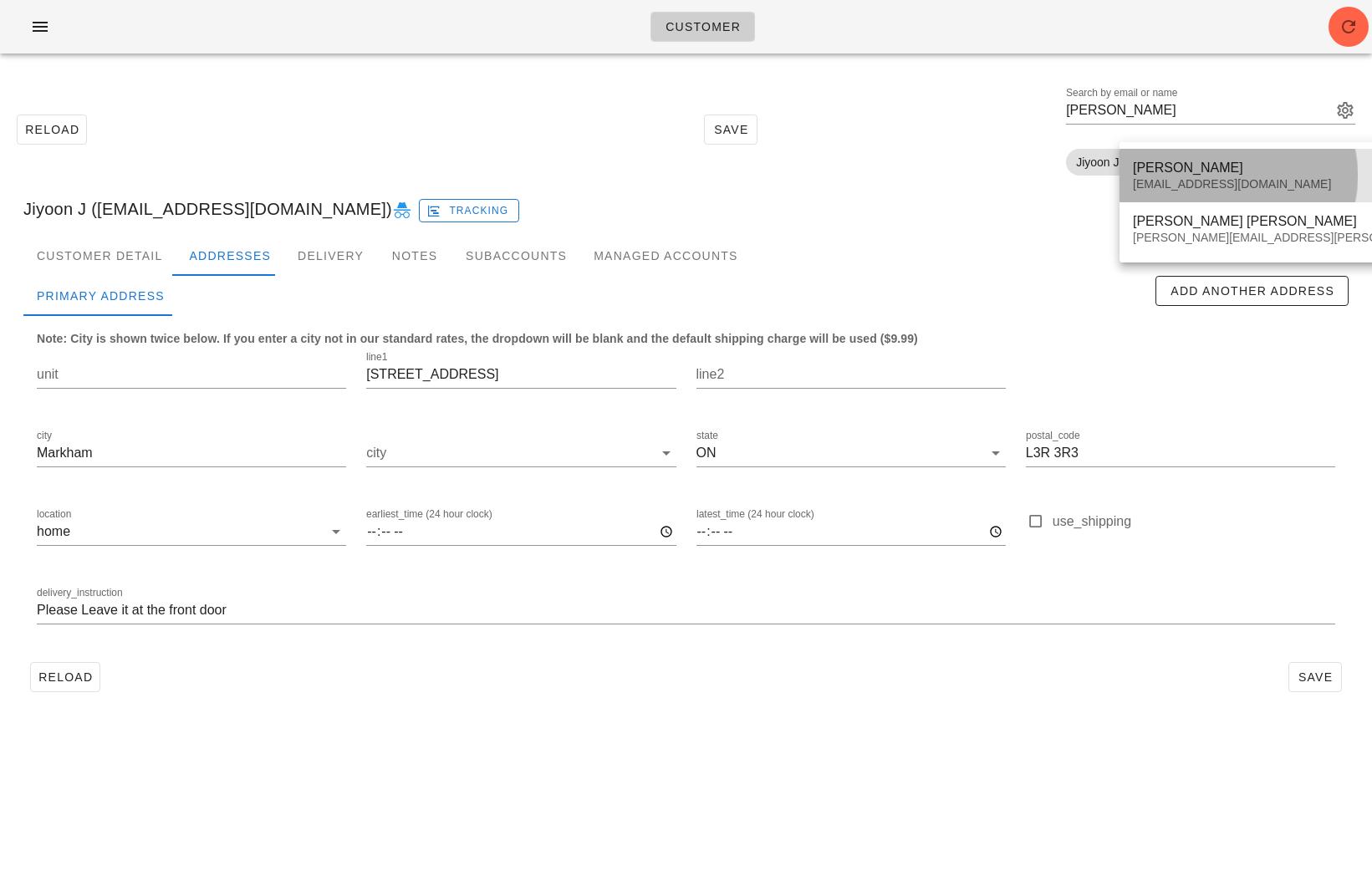
click at [1171, 158] on div "Anna Toth acmjtoth@gmail.com" at bounding box center [1376, 175] width 488 height 52
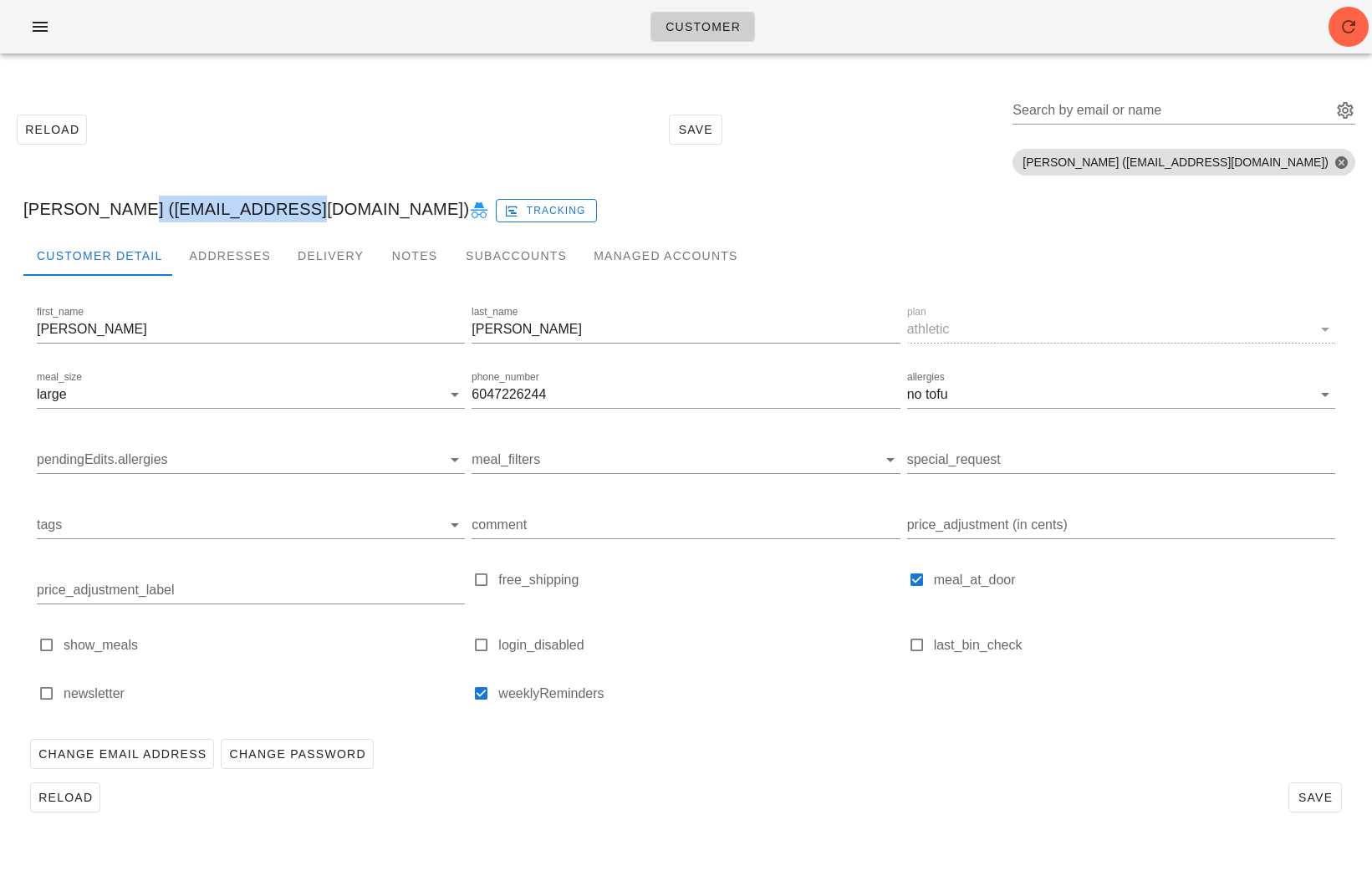
drag, startPoint x: 269, startPoint y: 206, endPoint x: 112, endPoint y: 206, distance: 157.0
click at [112, 206] on div "Anna Toth (acmjtoth@gmail.com) Tracking" at bounding box center [686, 209] width 1352 height 54
copy div "acmjtoth@gmail.com"
click at [1213, 99] on div "Search by email or name" at bounding box center [1170, 111] width 316 height 27
paste input "Robertjdavis@live.ca"
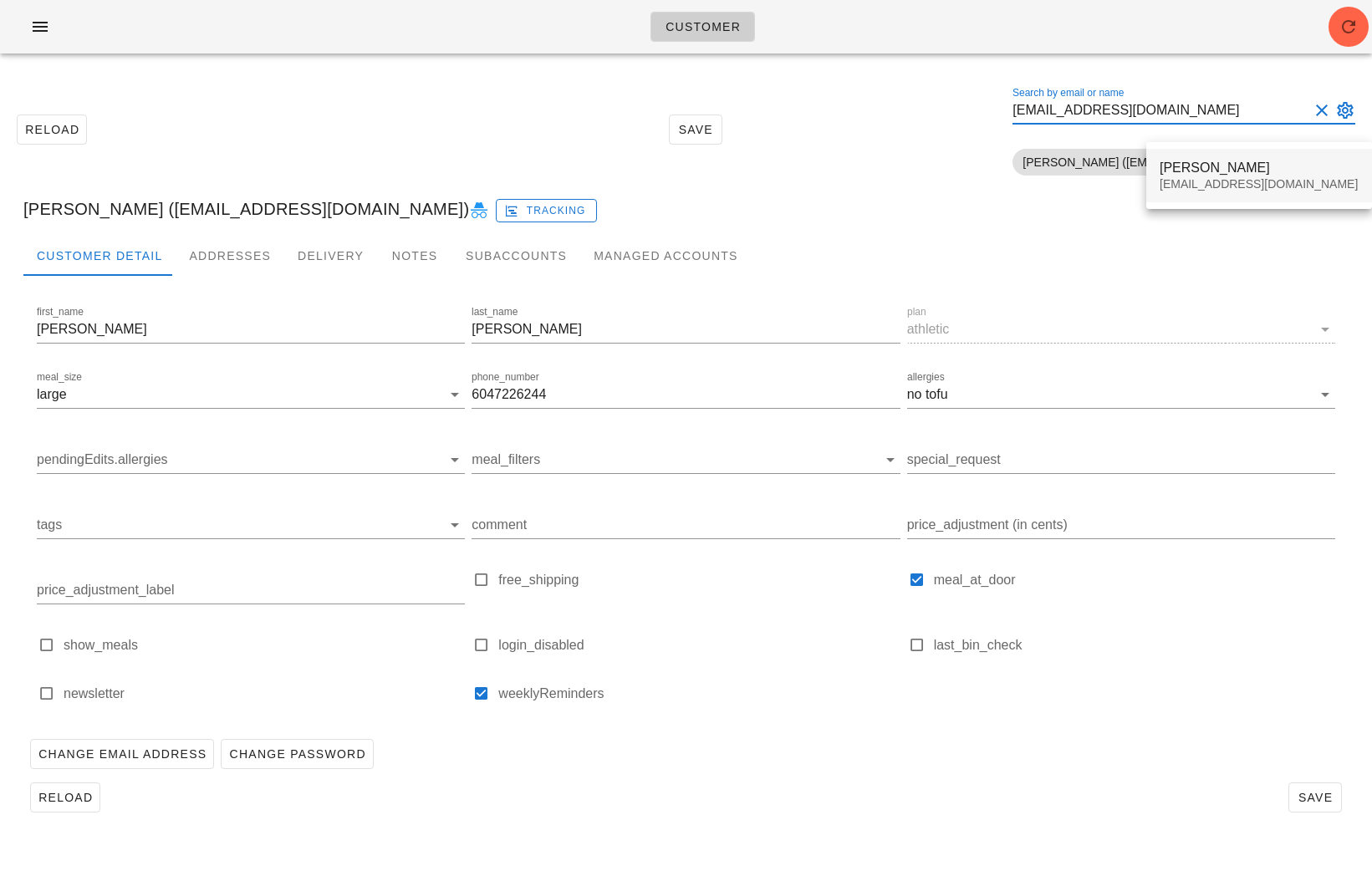
type input "Robertjdavis@live.ca"
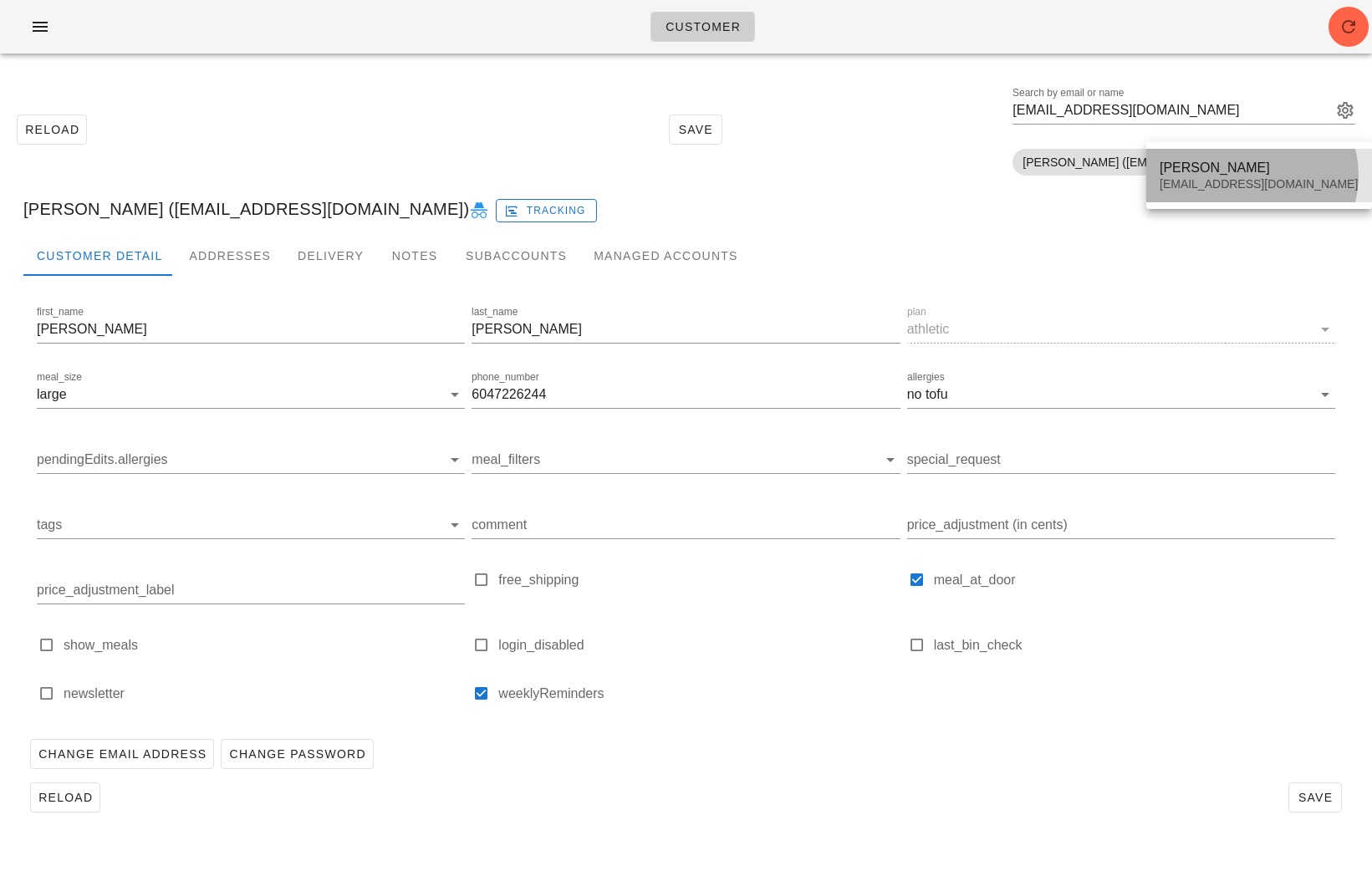
click at [1220, 180] on div "Robertjdavis@live.ca" at bounding box center [1259, 184] width 199 height 14
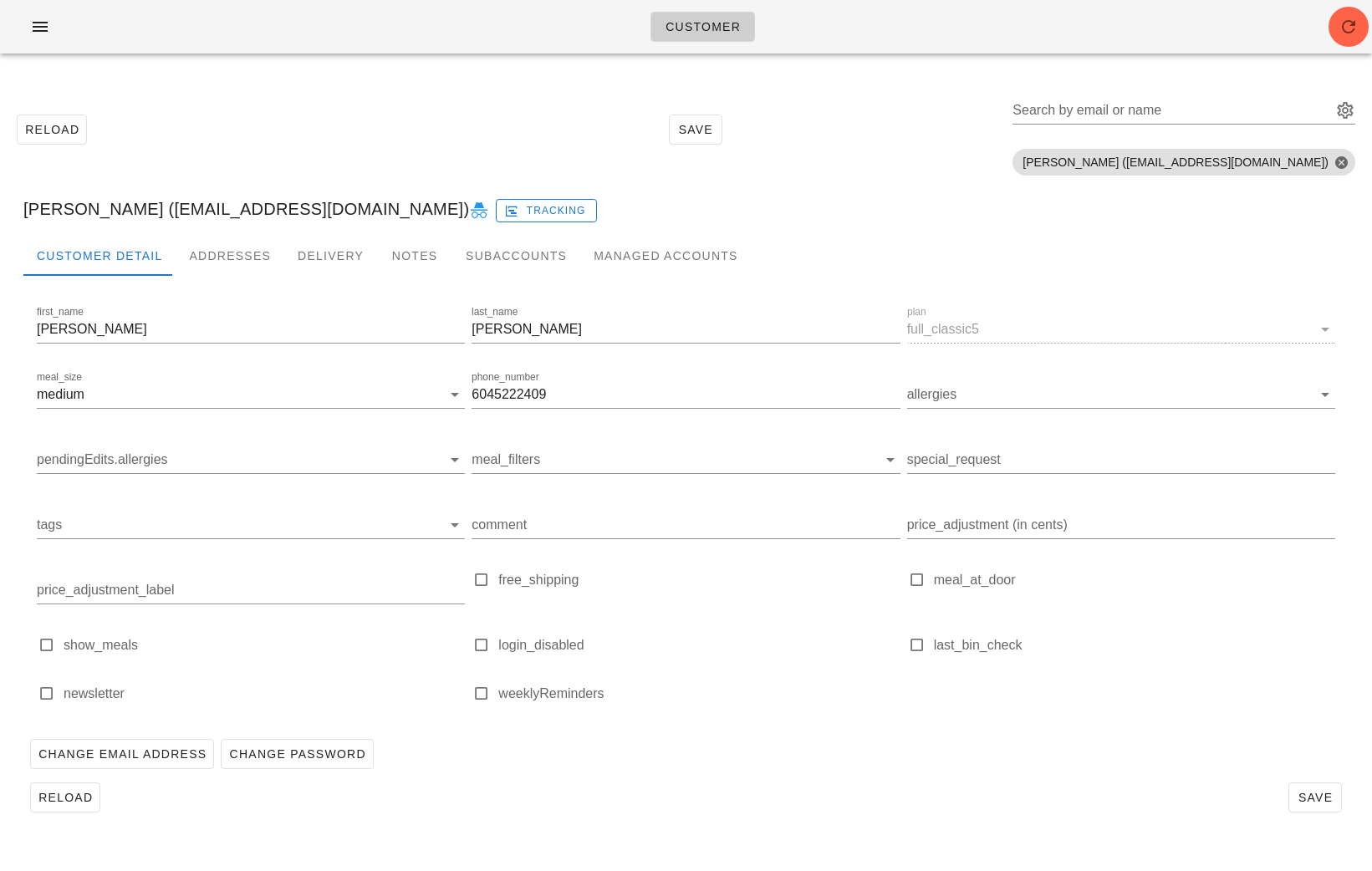
click at [469, 214] on icon at bounding box center [479, 211] width 20 height 20
click at [1196, 107] on div "Search by email or name" at bounding box center [1170, 111] width 316 height 27
paste input "newsha_siouffi@vancity.com"
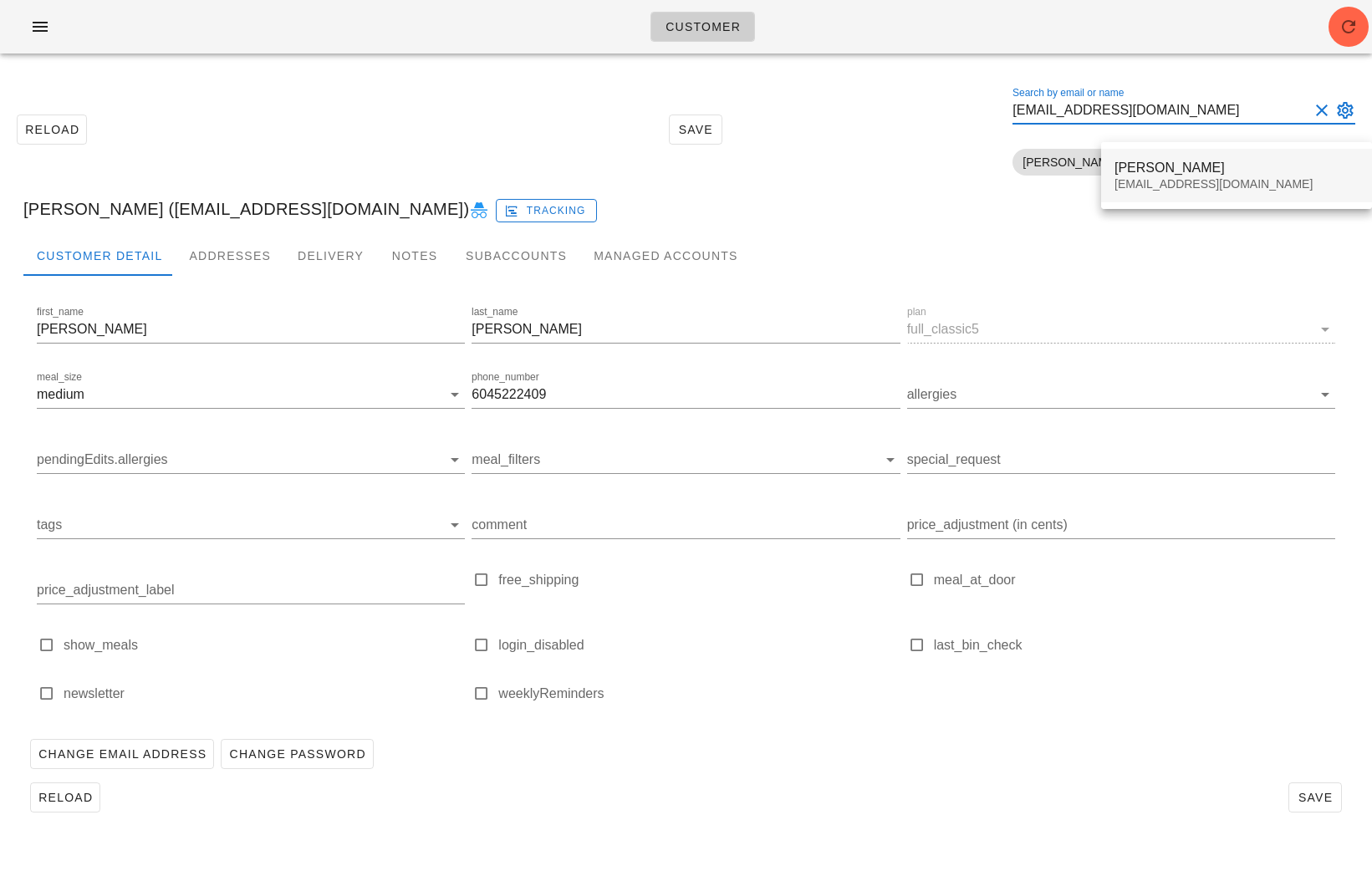
type input "newsha_siouffi@vancity.com"
click at [1177, 172] on div "Newsha Siouffi" at bounding box center [1236, 167] width 244 height 16
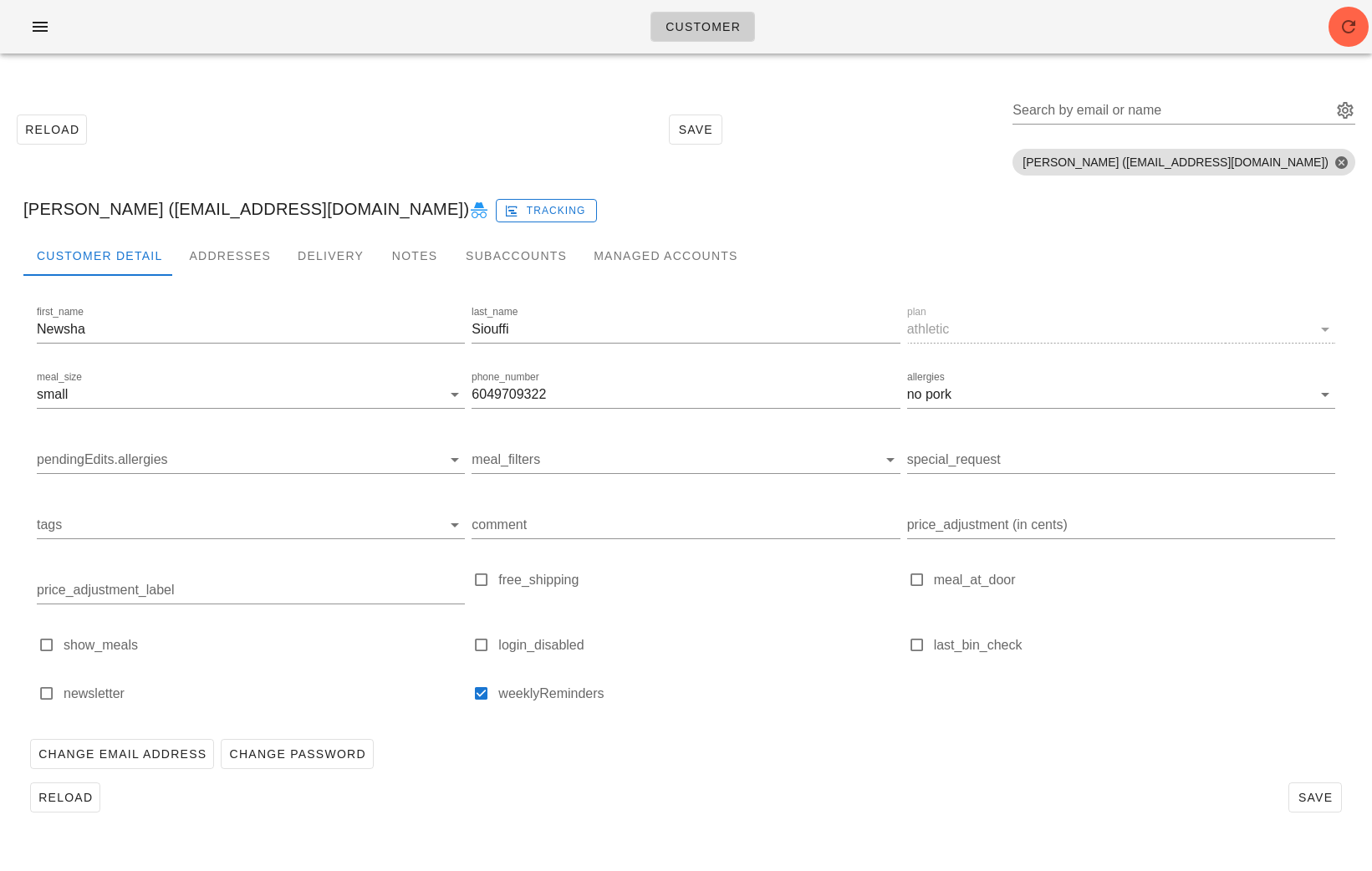
click at [469, 213] on icon at bounding box center [479, 211] width 20 height 20
